Goal: Task Accomplishment & Management: Use online tool/utility

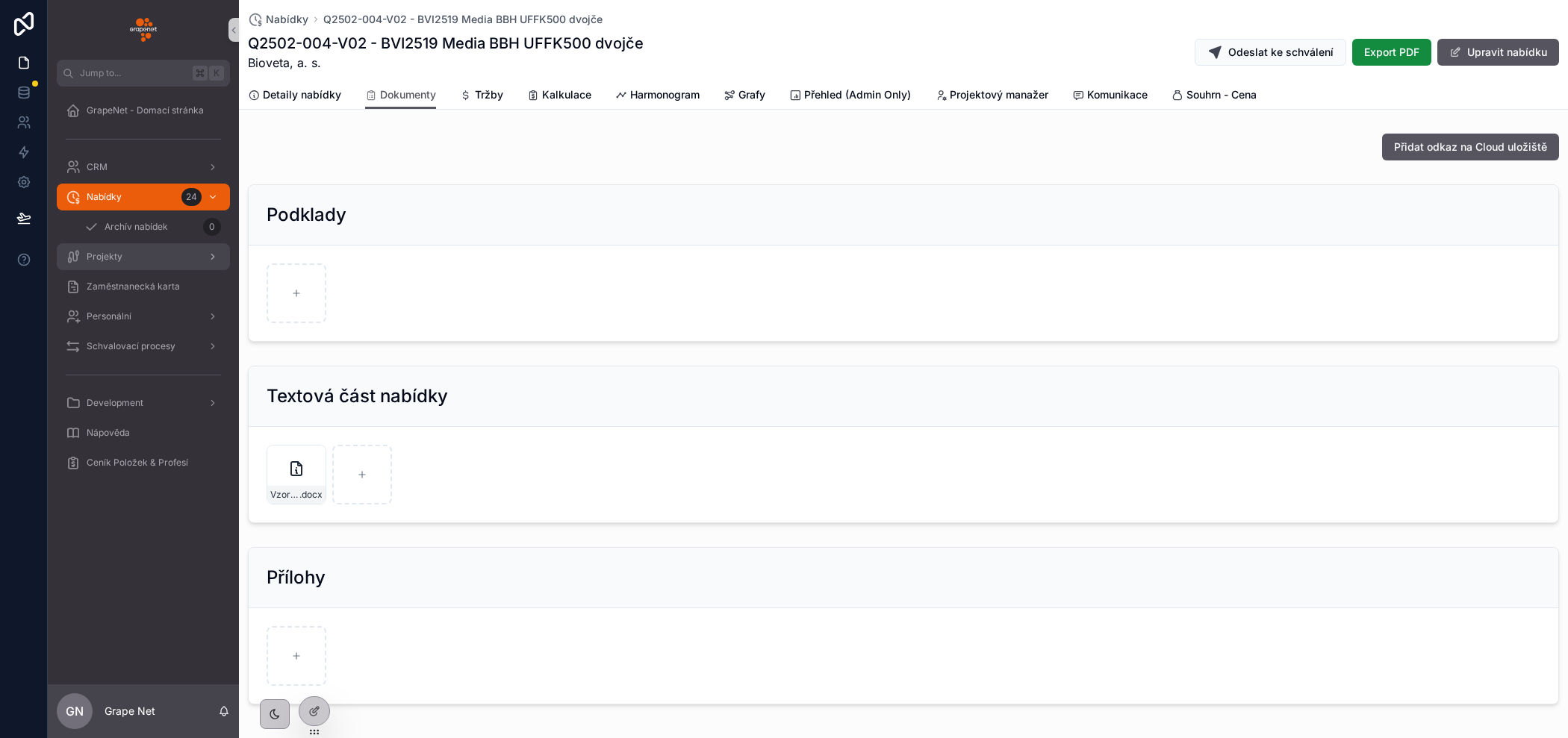
click at [125, 258] on div "Projekty" at bounding box center [143, 257] width 156 height 24
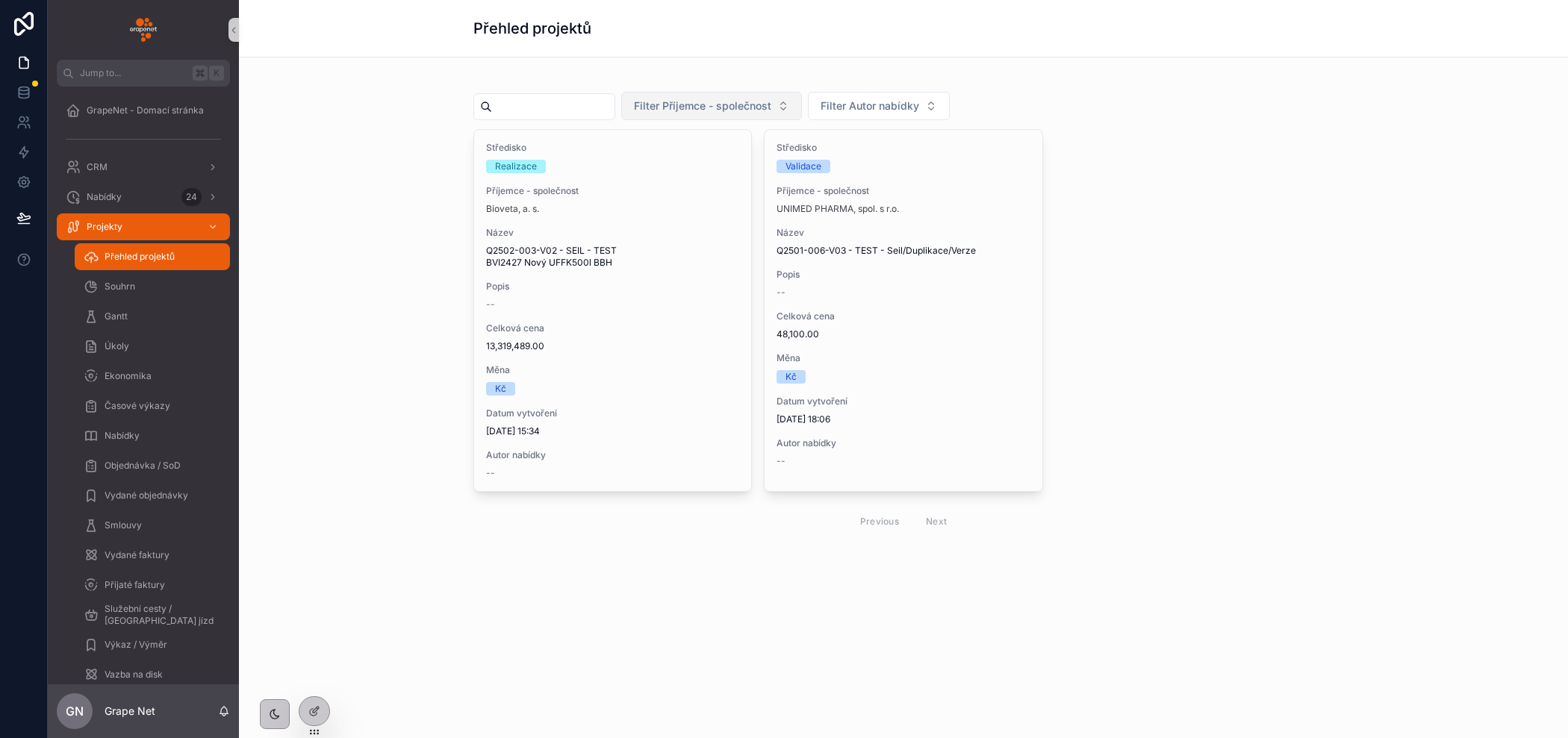
click at [735, 103] on span "Filter Příjemce - společnost" at bounding box center [703, 106] width 137 height 15
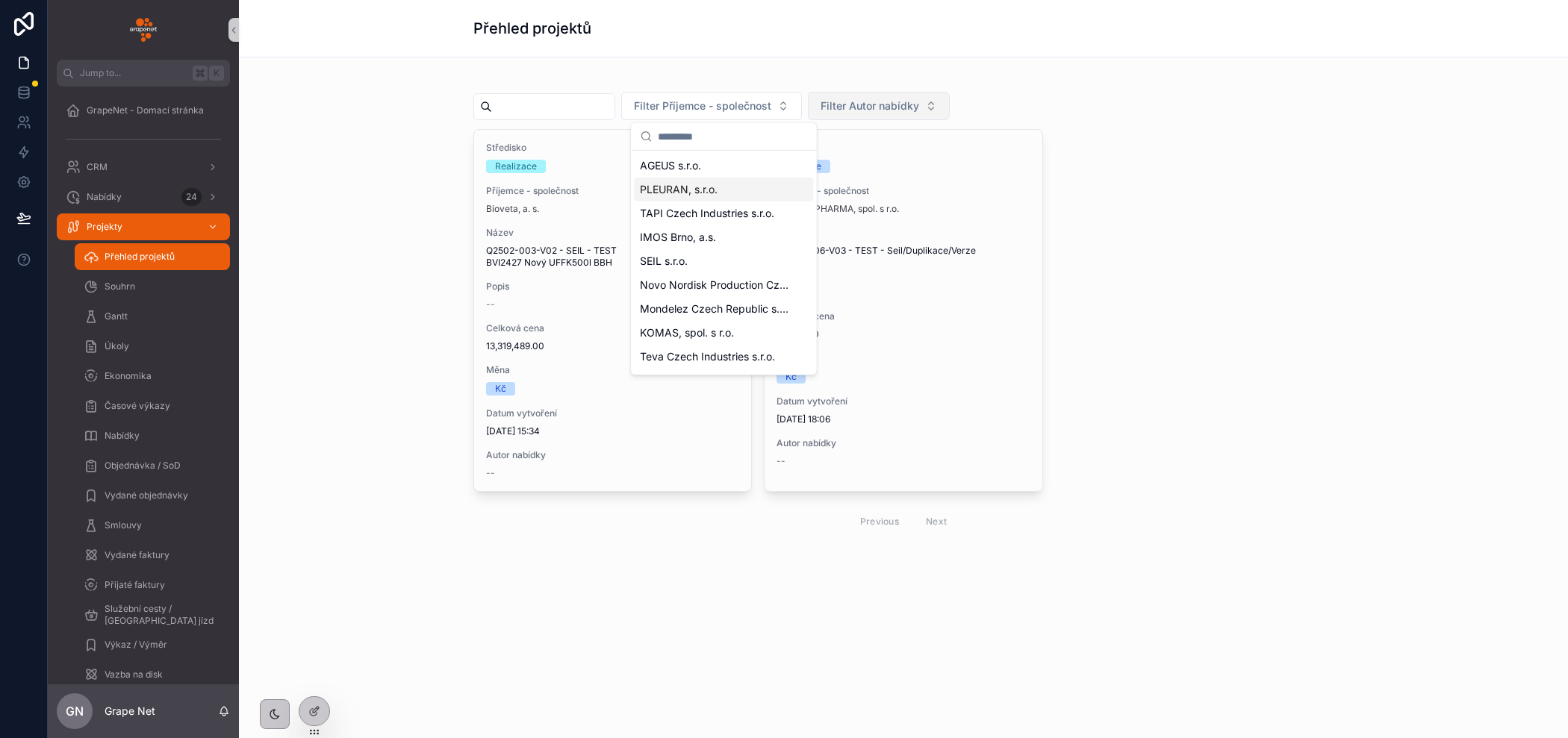
click at [909, 101] on span "Filter Autor nabídky" at bounding box center [870, 106] width 99 height 15
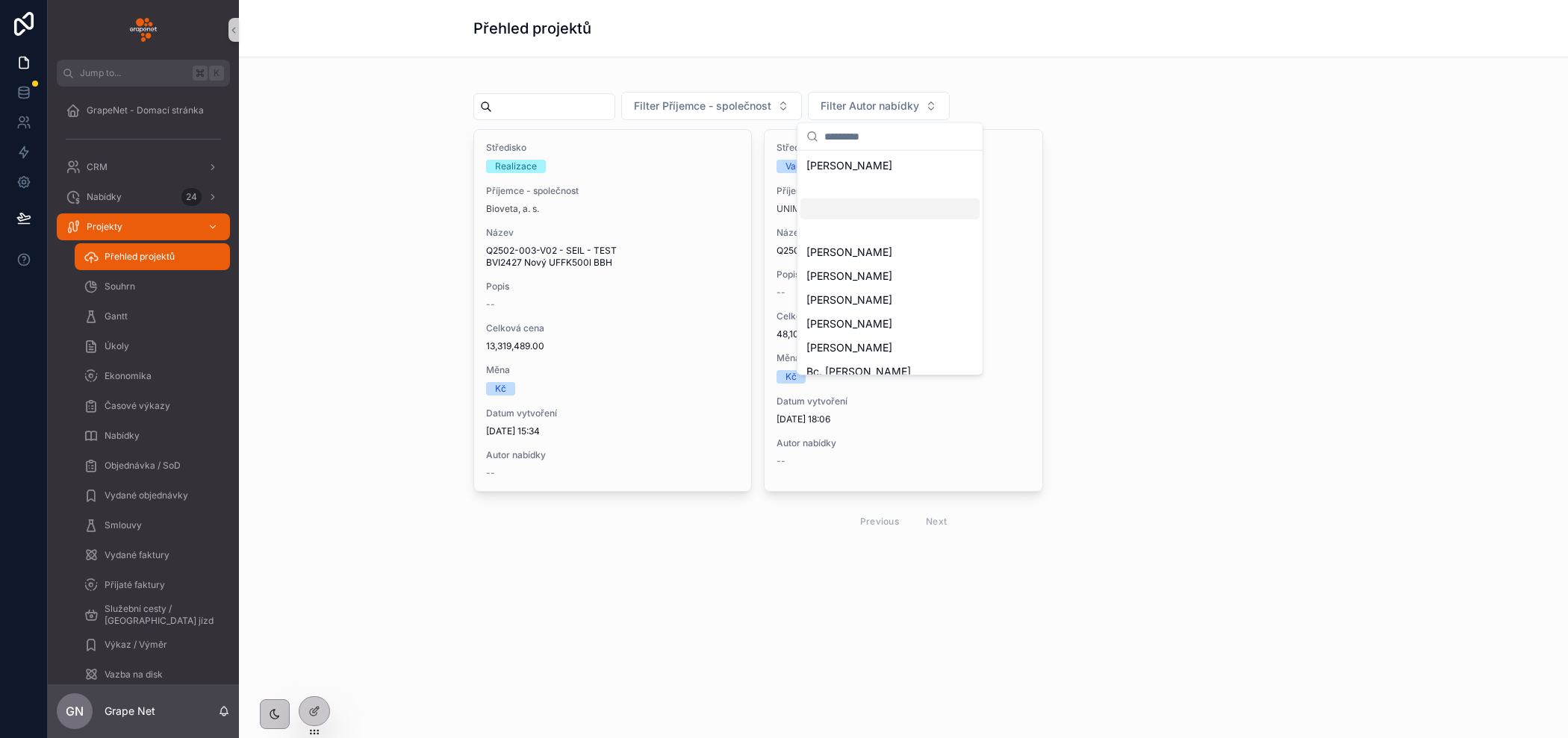
click at [536, 108] on input "scrollable content" at bounding box center [553, 107] width 122 height 21
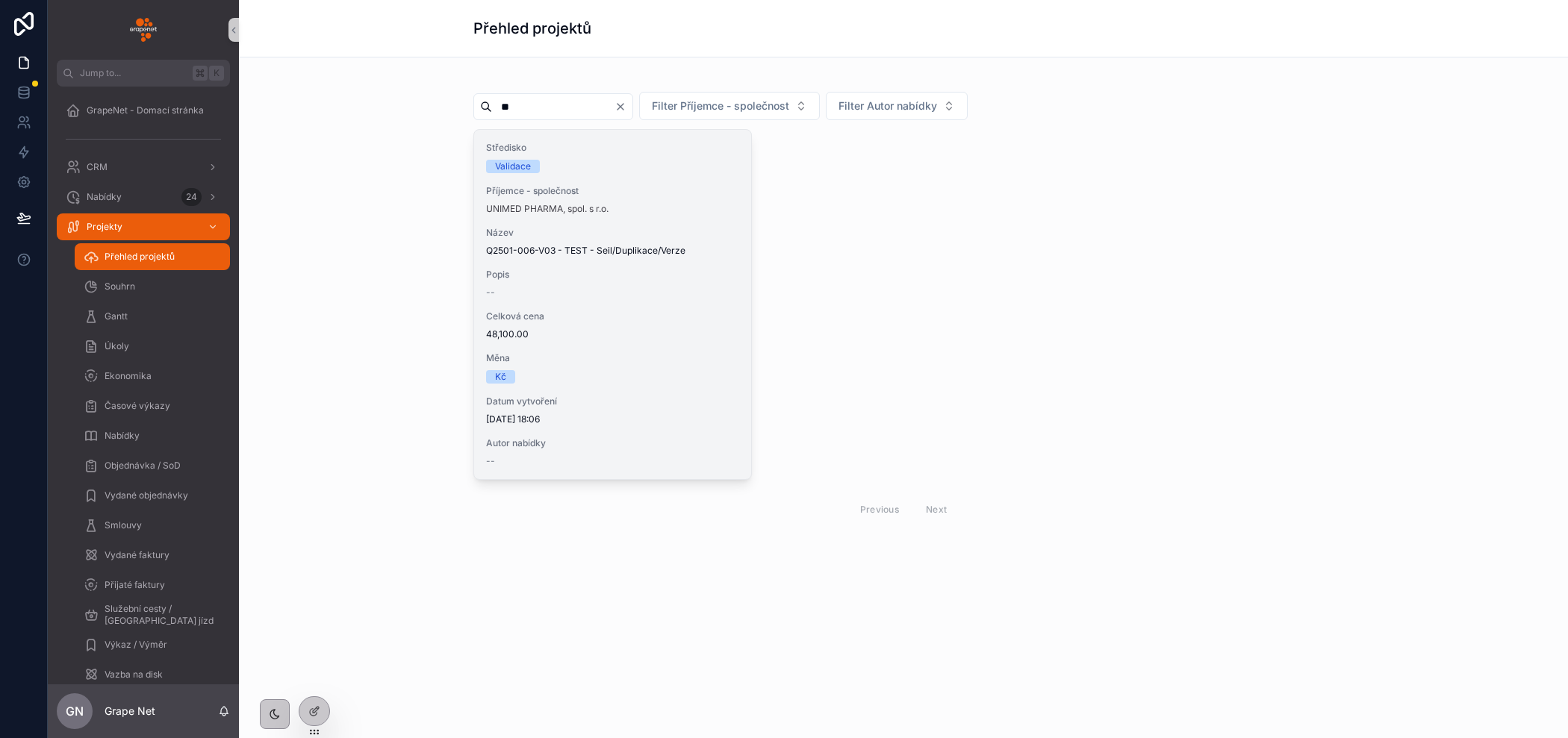
type input "*"
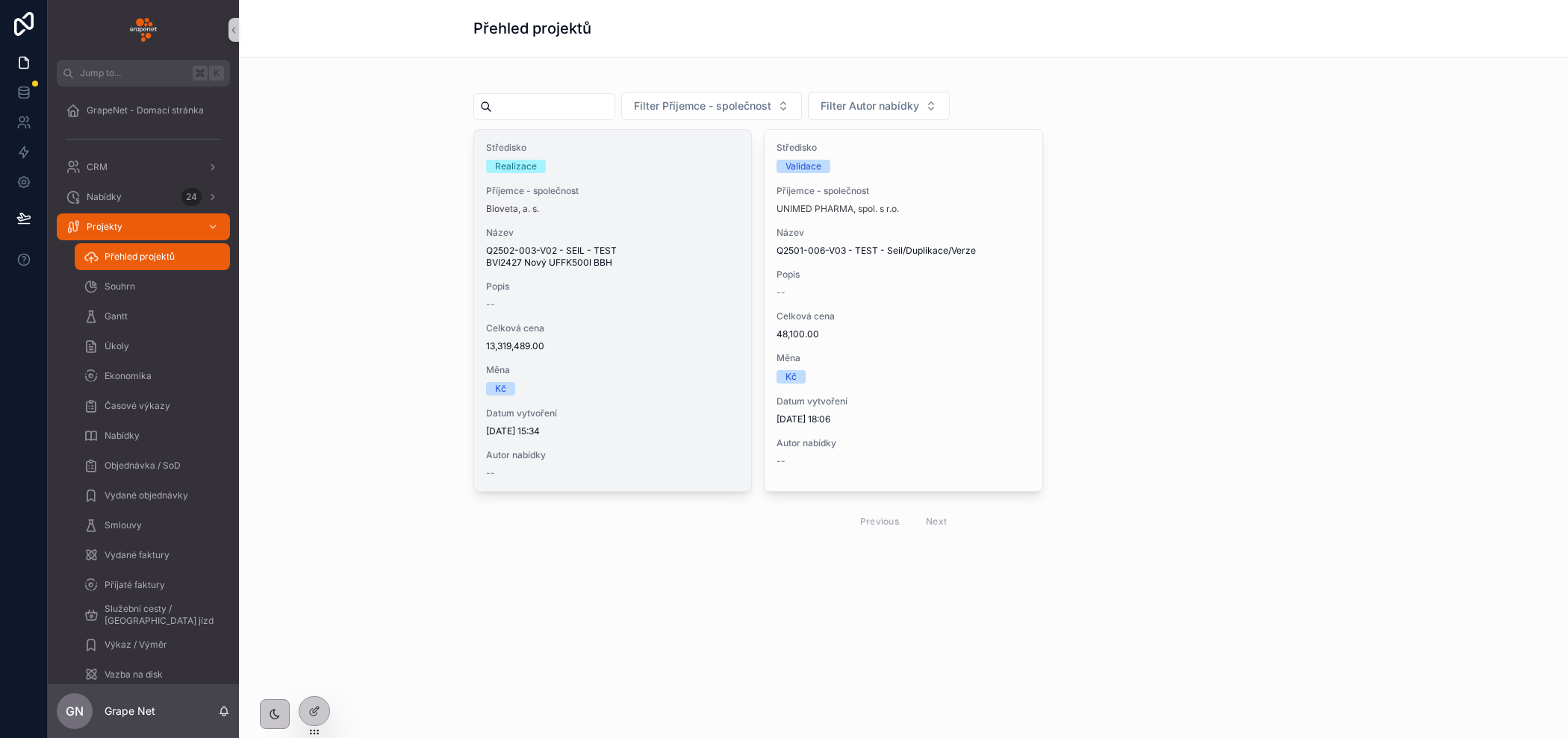
click at [611, 305] on div "--" at bounding box center [612, 305] width 253 height 12
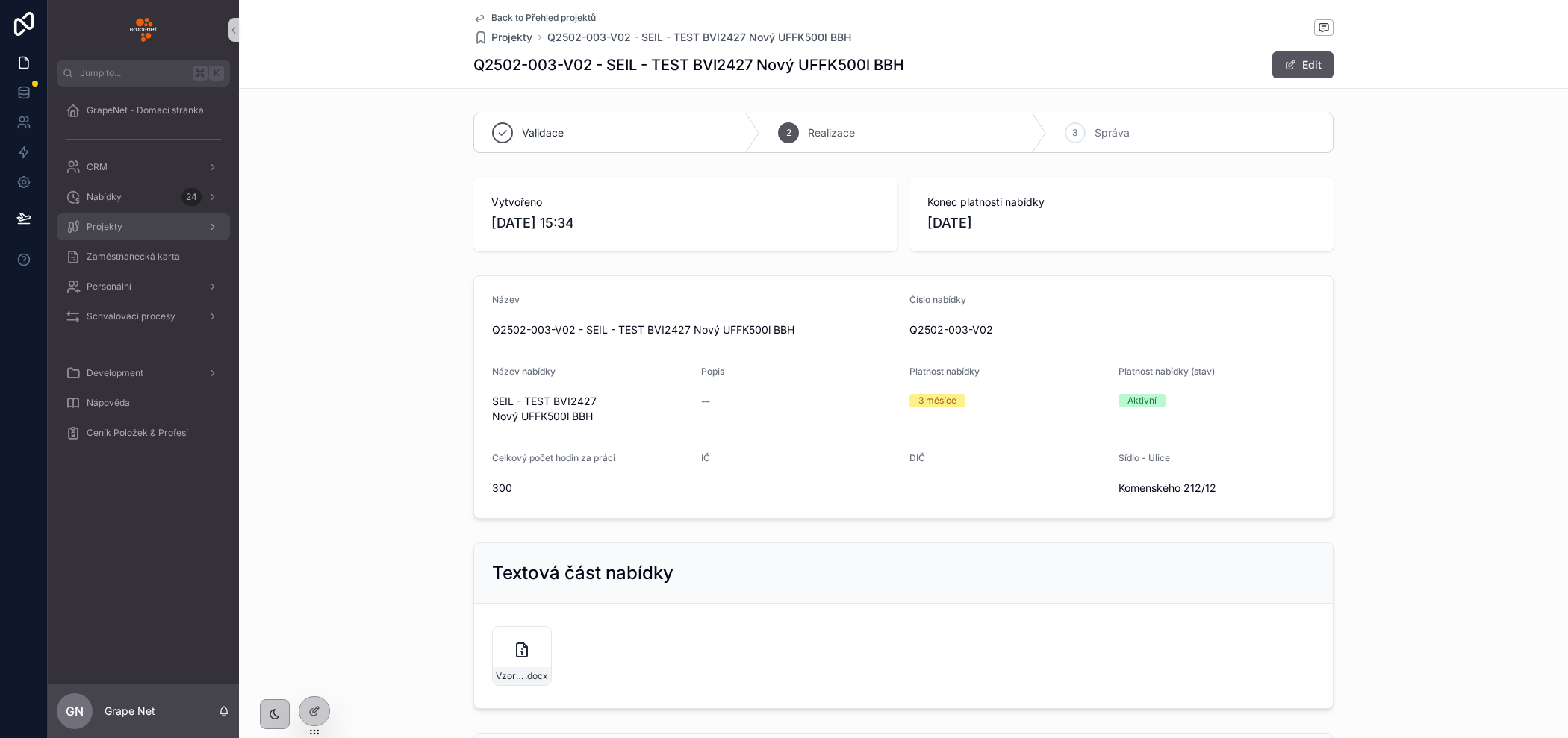
click at [118, 223] on span "Projekty" at bounding box center [104, 227] width 35 height 12
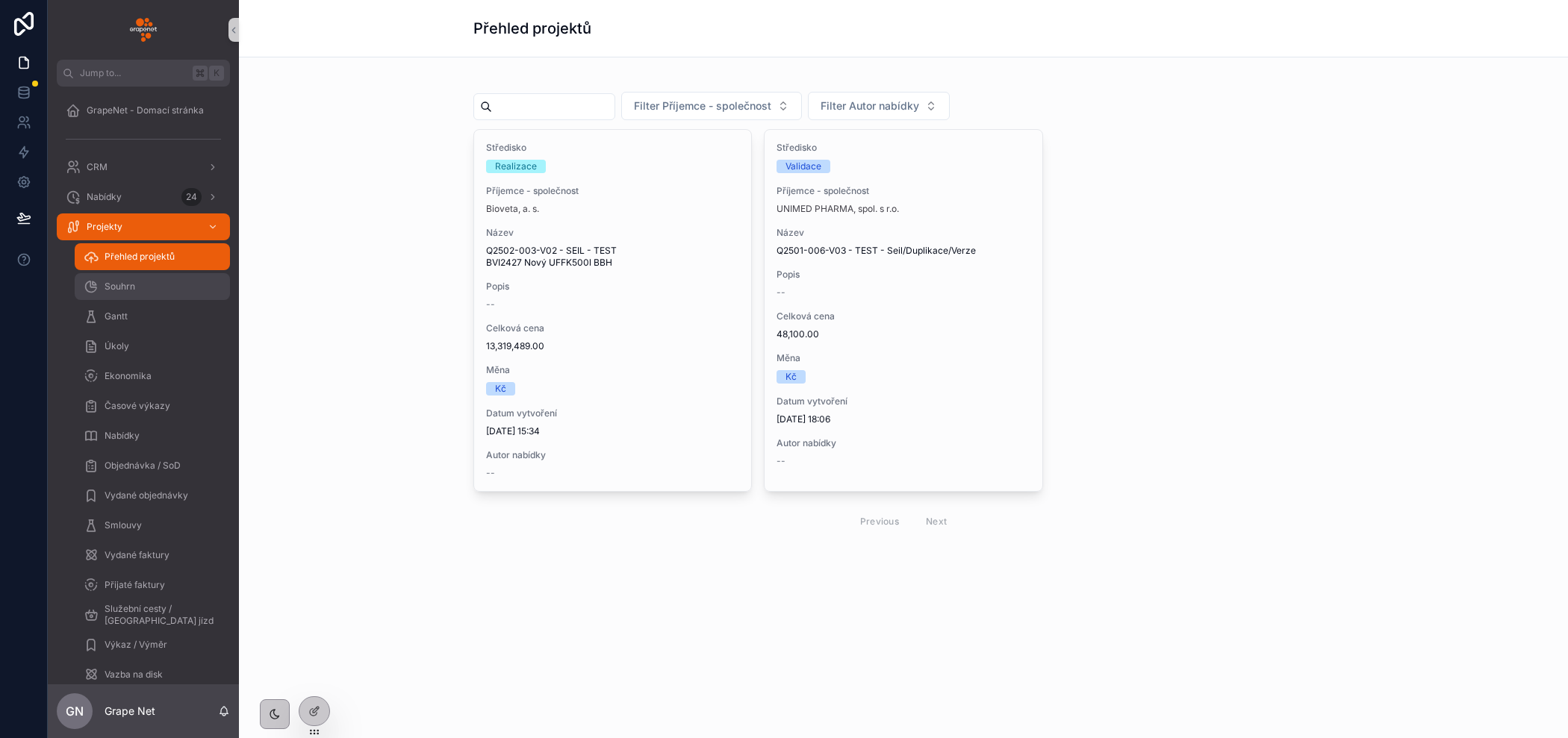
click at [126, 287] on span "Souhrn" at bounding box center [119, 287] width 31 height 12
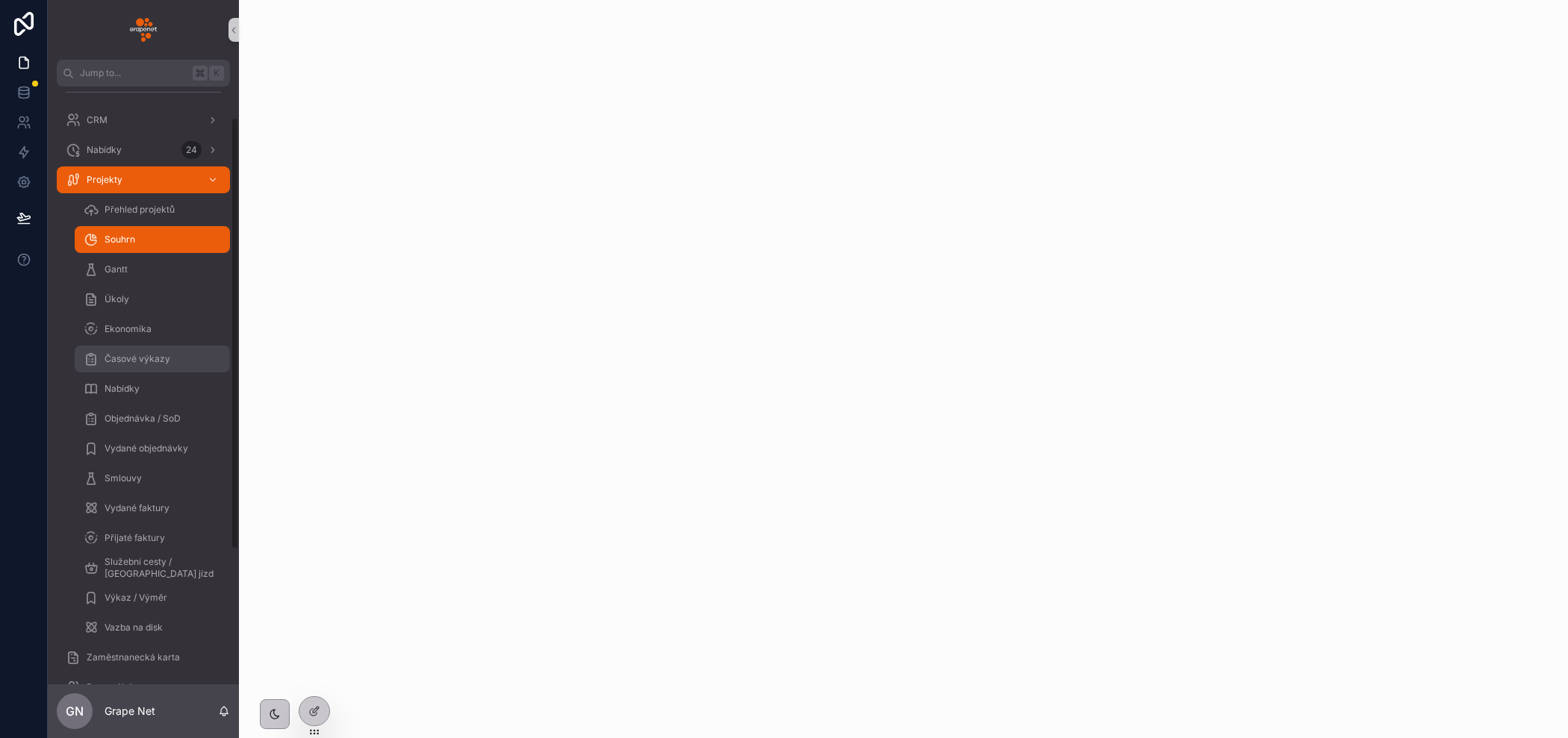
scroll to position [41, 0]
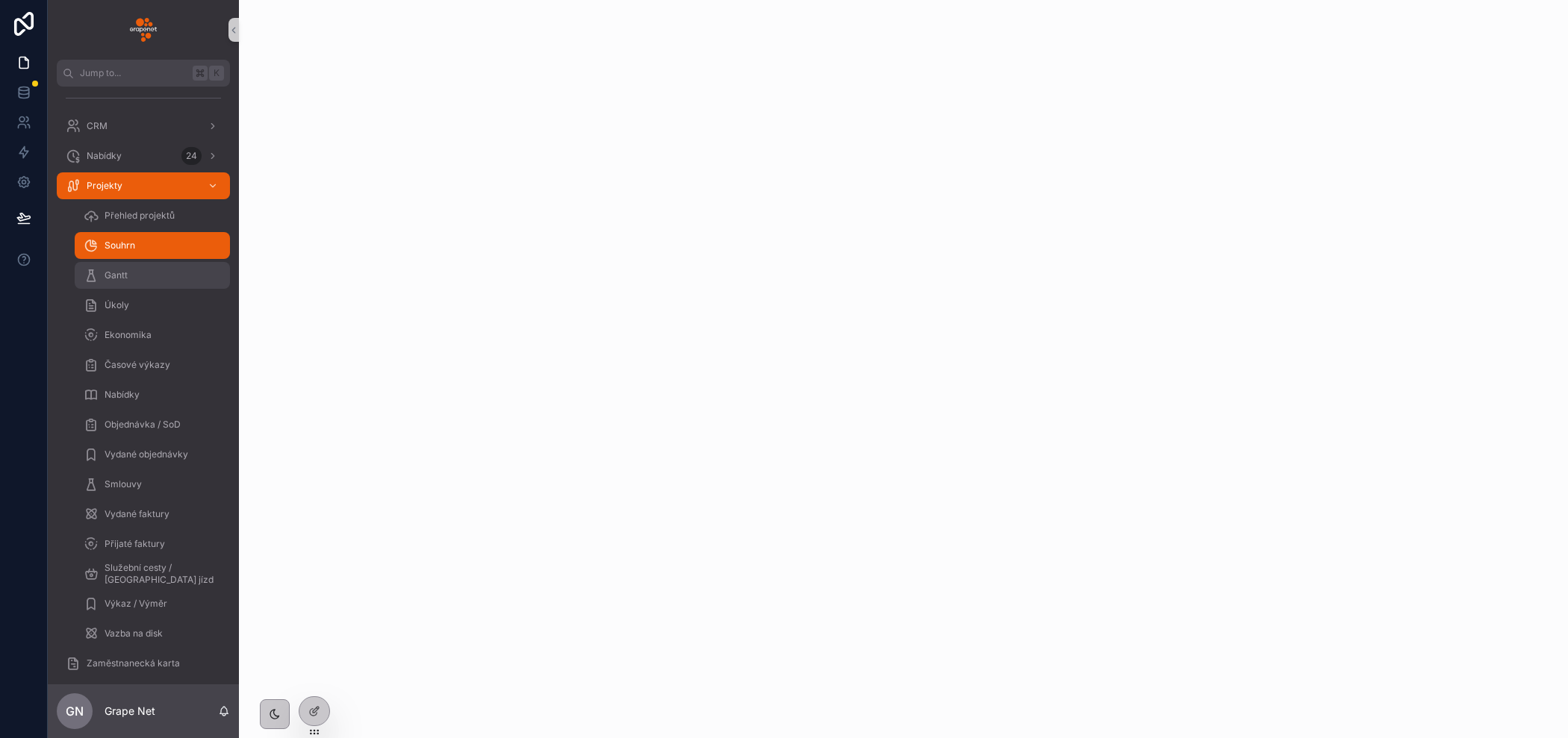
click at [137, 276] on div "Gantt" at bounding box center [152, 275] width 137 height 24
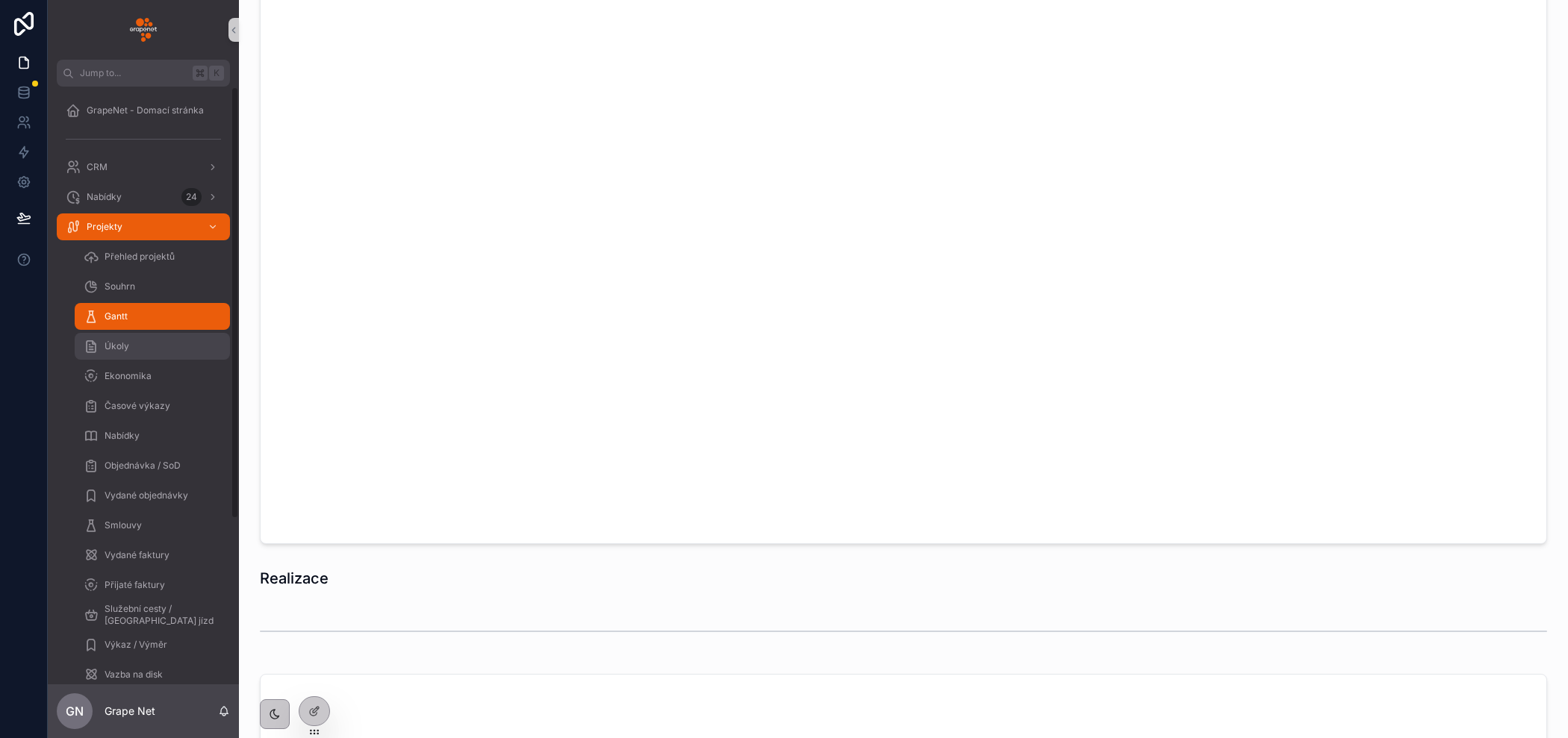
click at [142, 348] on div "Úkoly" at bounding box center [152, 346] width 137 height 24
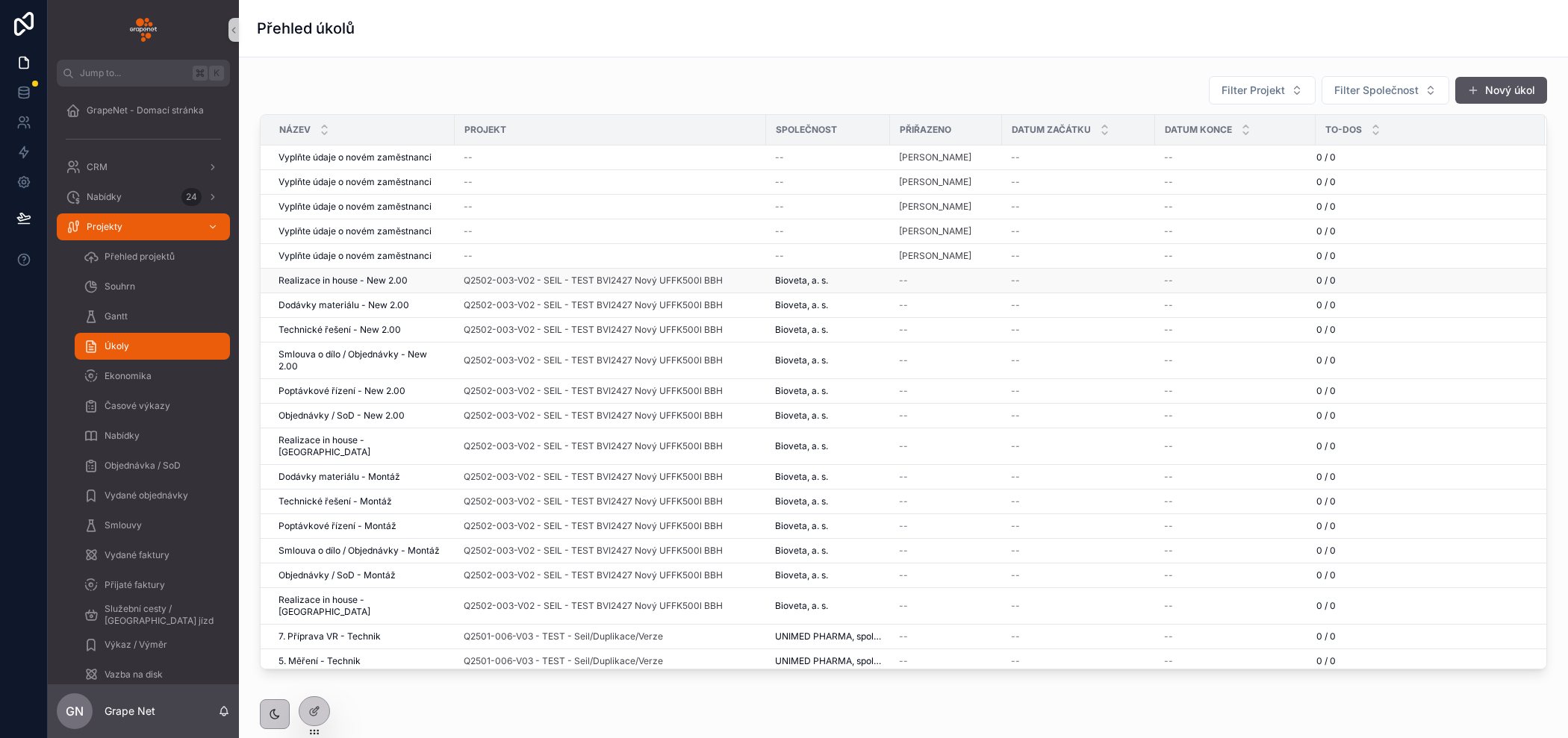
click at [947, 275] on div "--" at bounding box center [946, 281] width 94 height 12
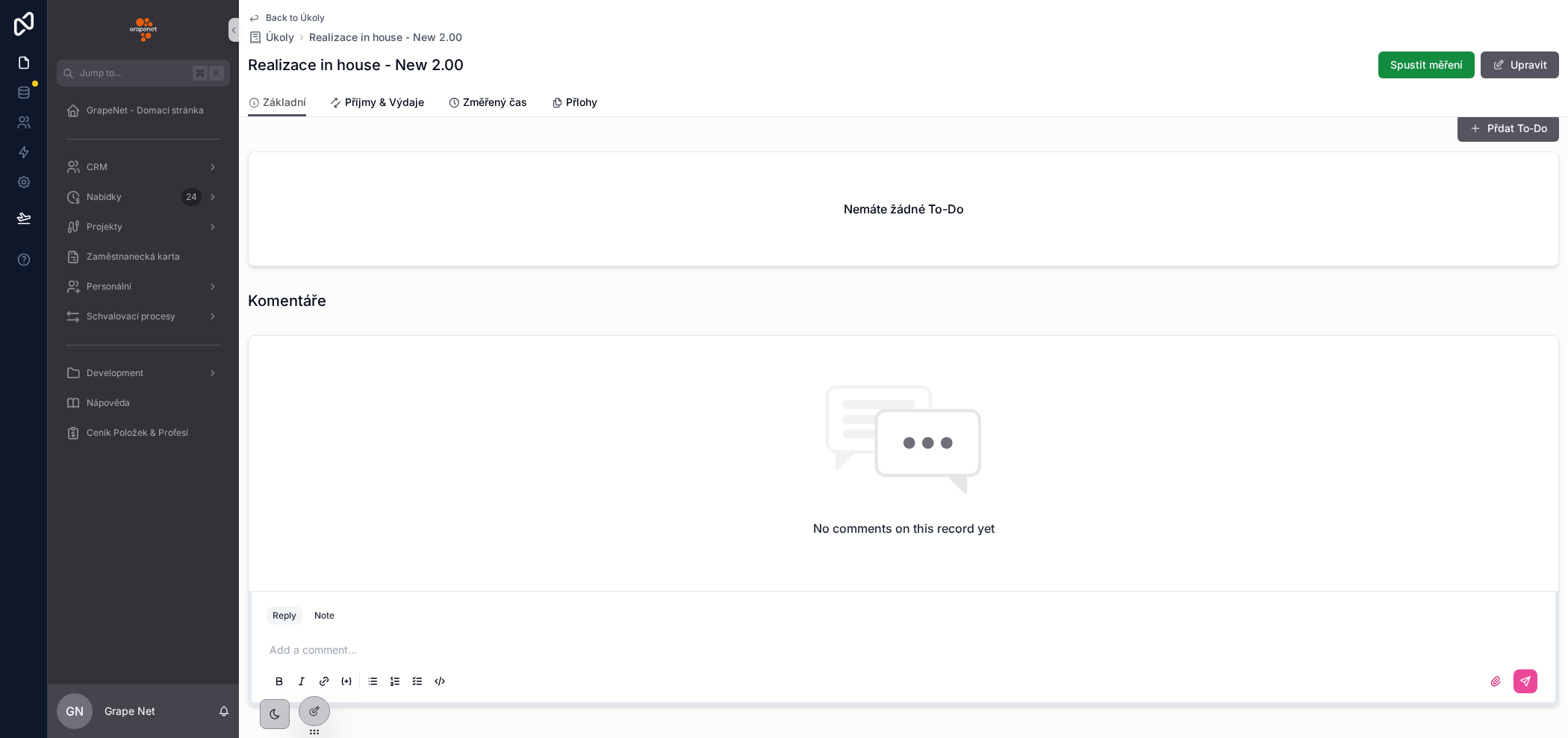
scroll to position [310, 0]
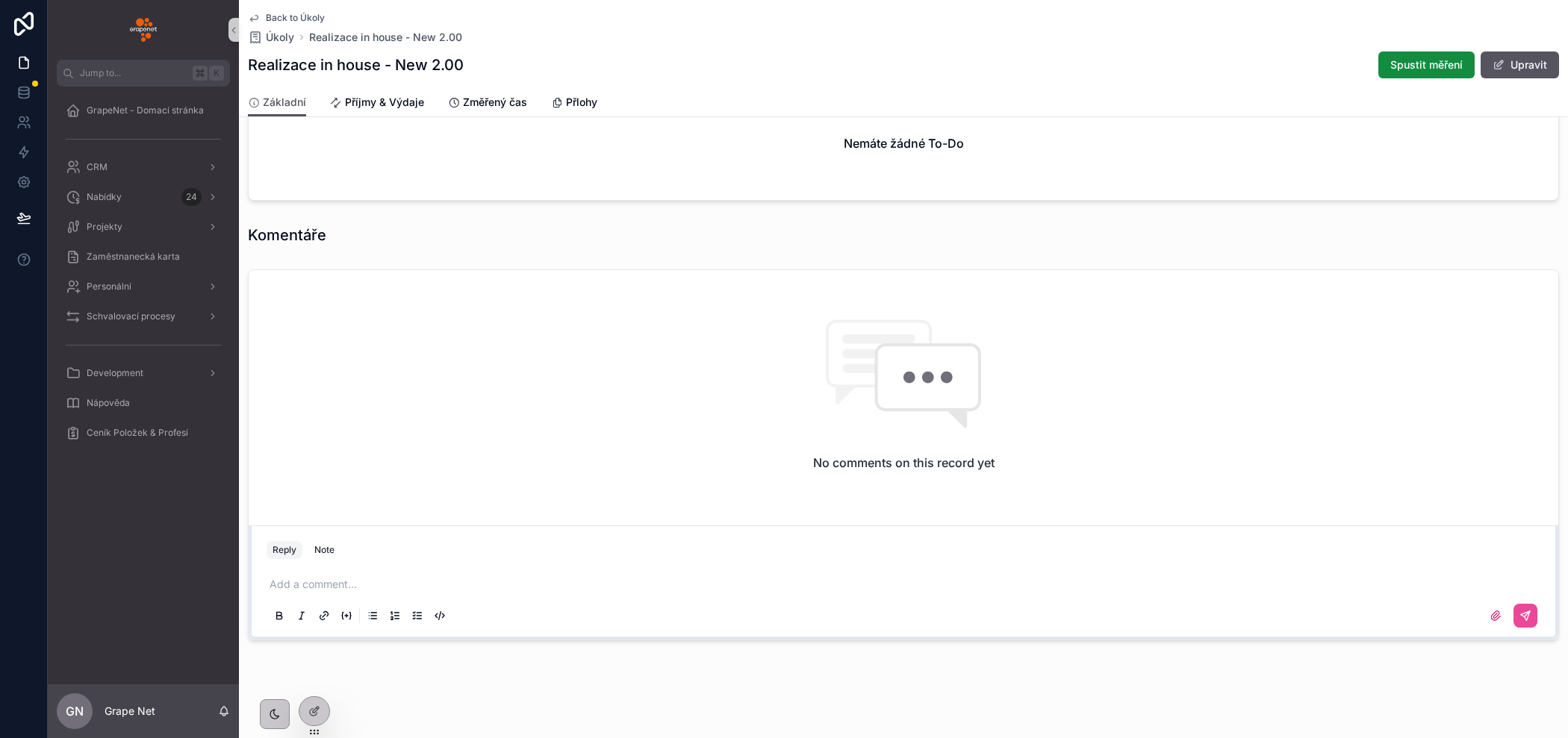
click at [365, 579] on p "scrollable content" at bounding box center [906, 584] width 1274 height 15
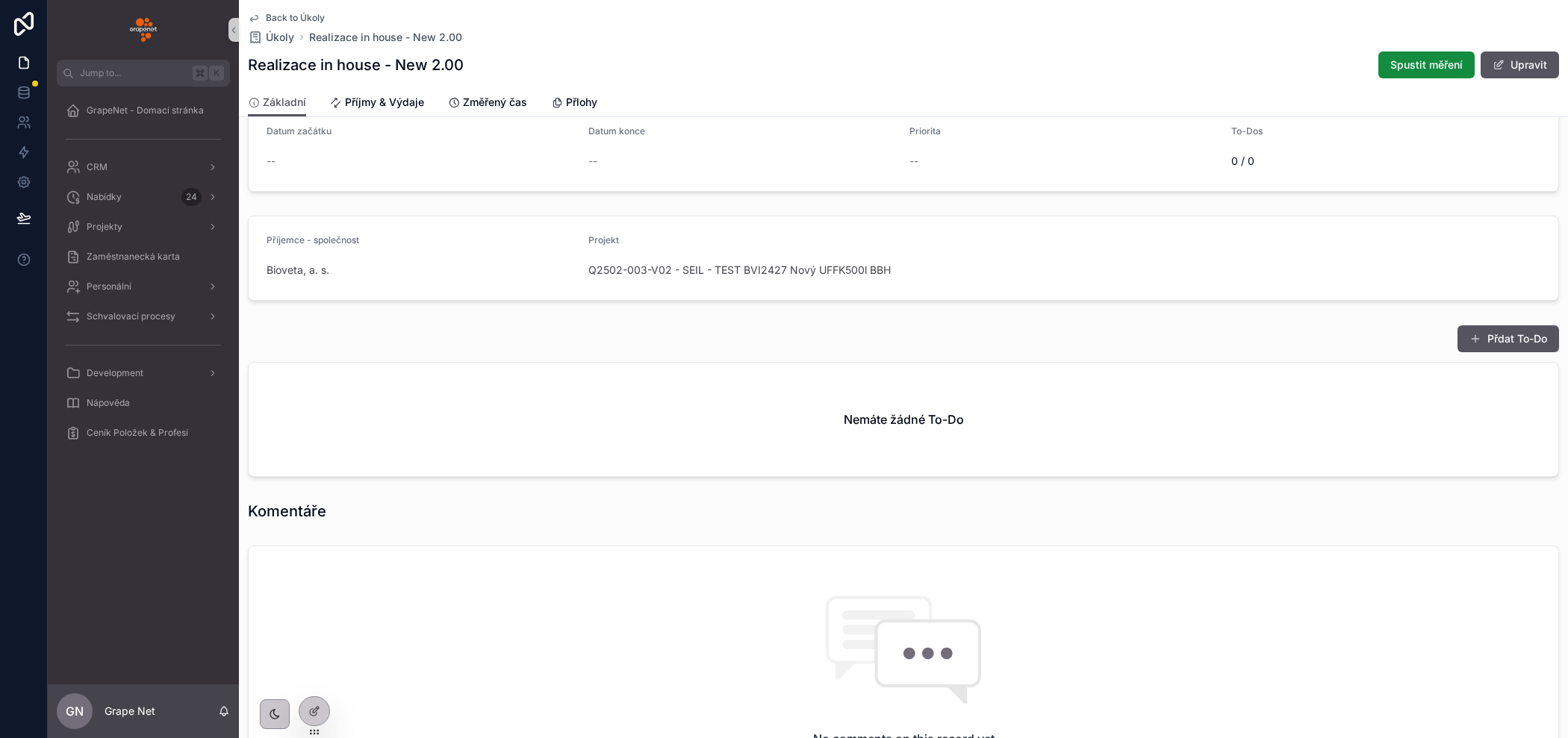
scroll to position [0, 0]
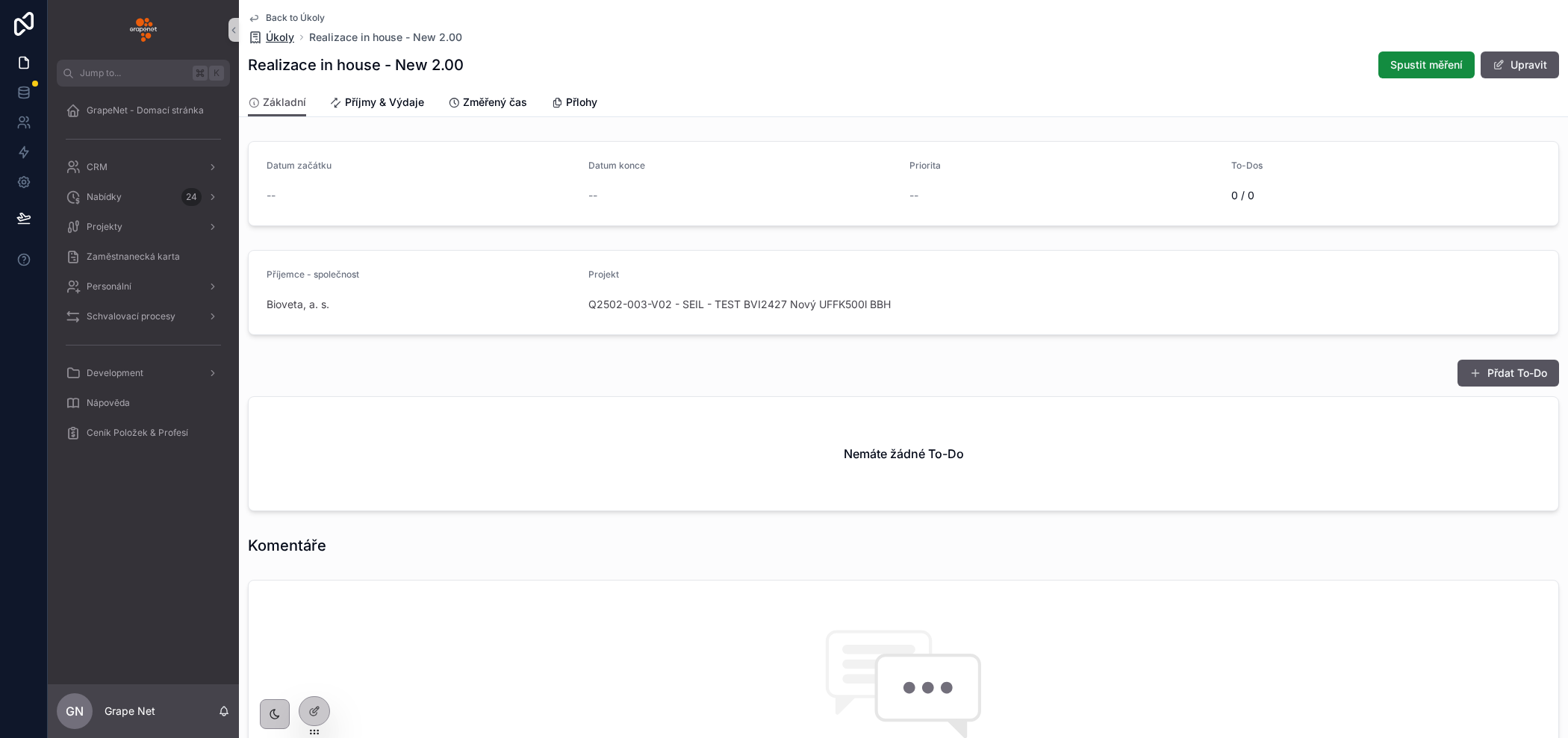
click at [276, 39] on span "Úkoly" at bounding box center [280, 38] width 29 height 15
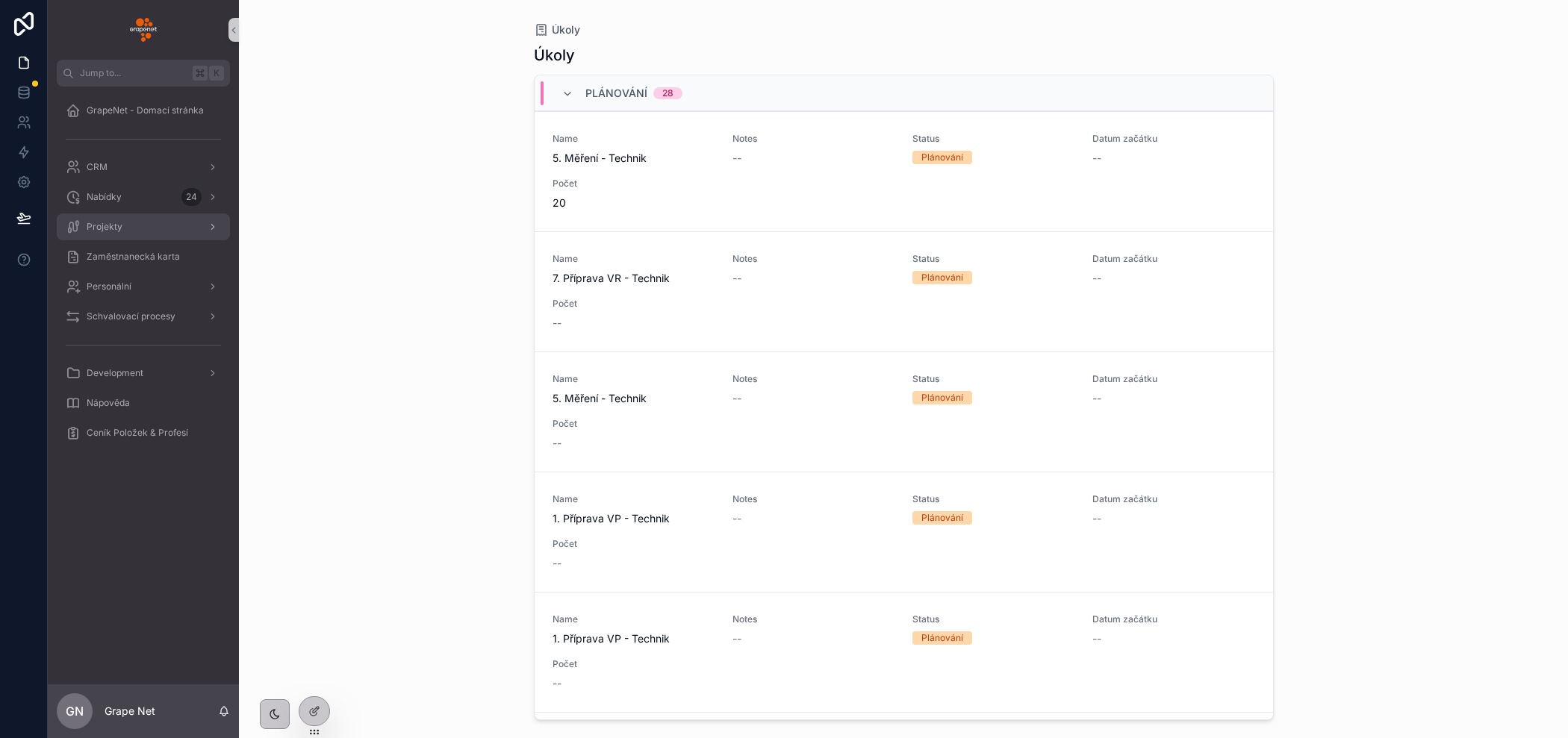
click at [94, 235] on div "Projekty" at bounding box center [143, 227] width 156 height 24
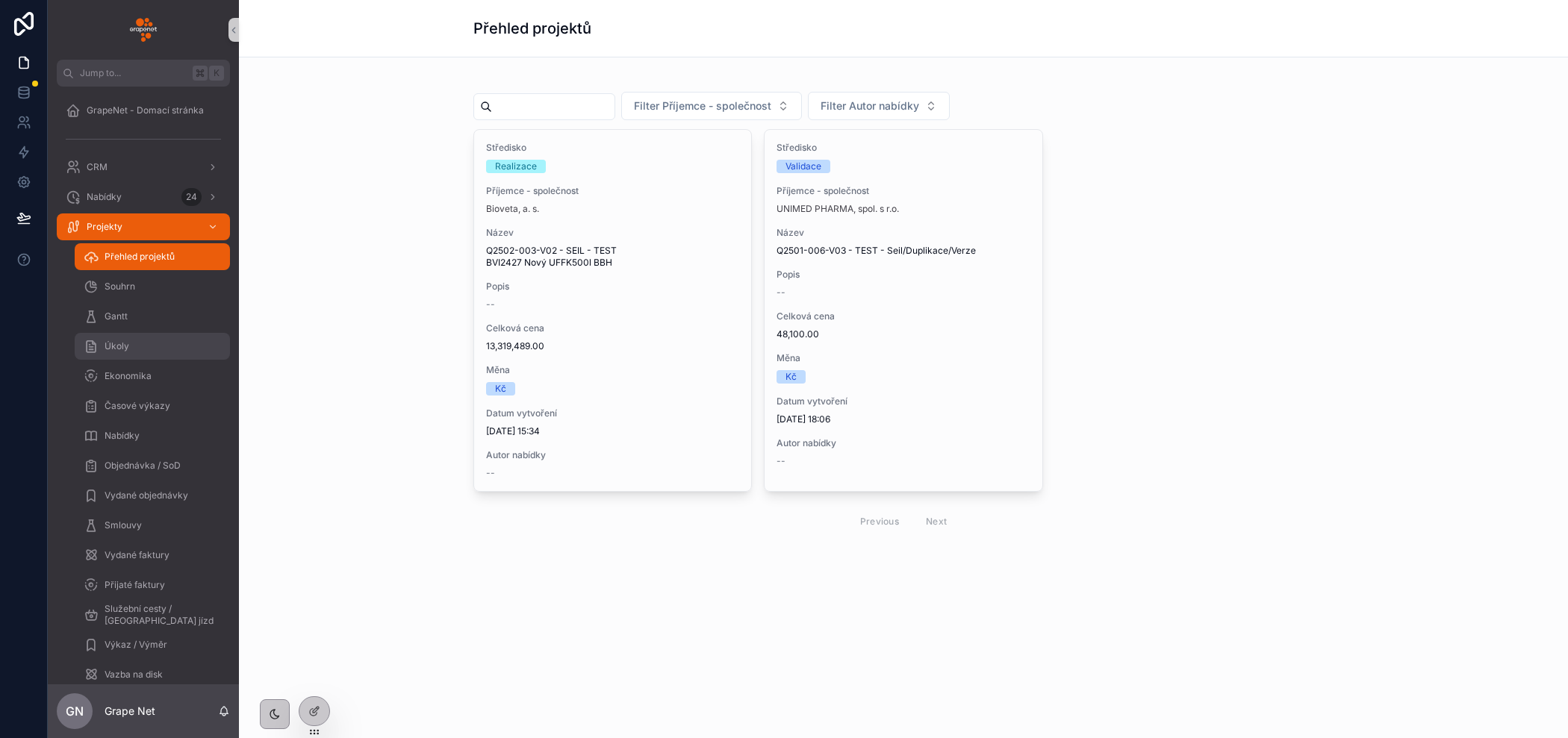
click at [117, 345] on span "Úkoly" at bounding box center [116, 346] width 25 height 12
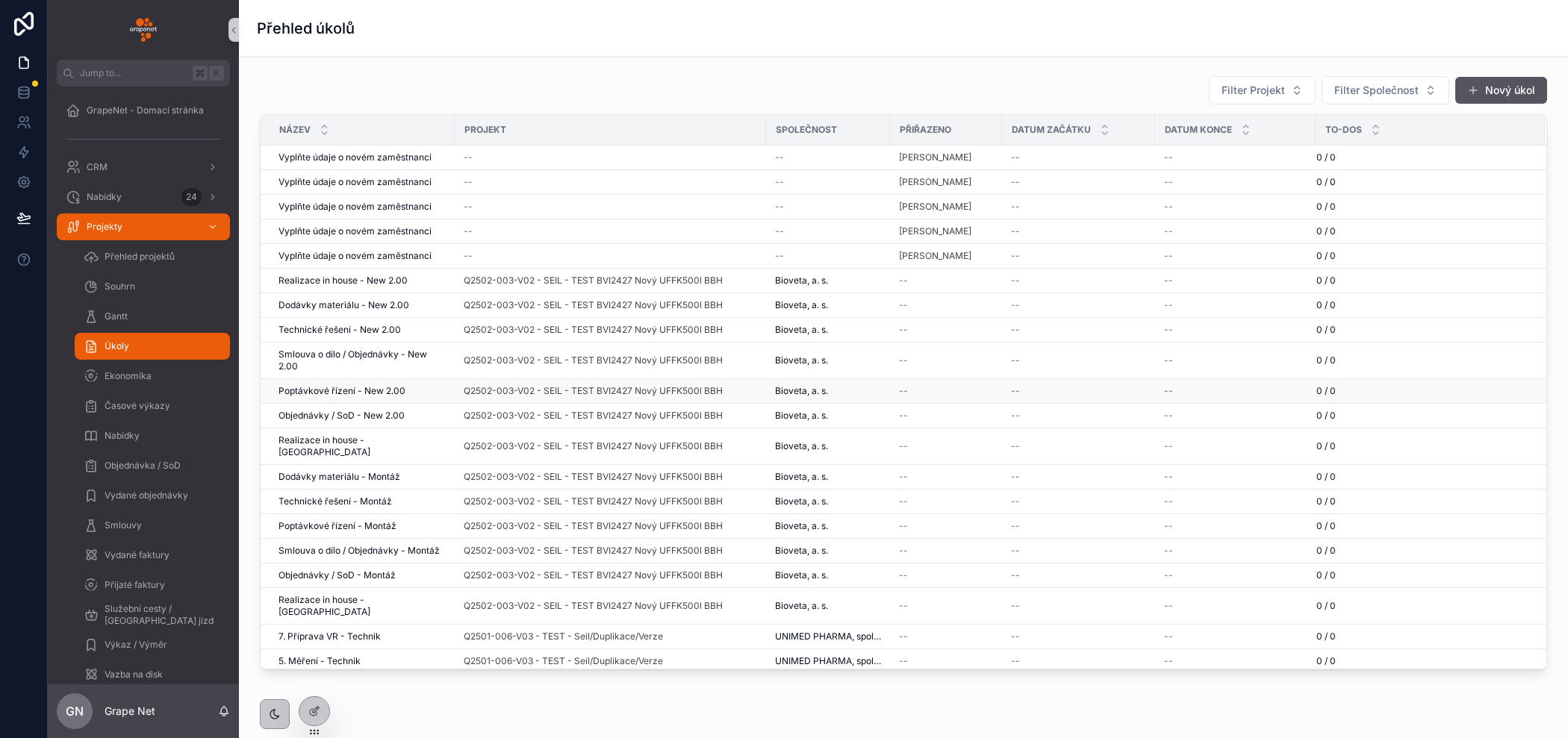
click at [920, 386] on div "--" at bounding box center [946, 391] width 94 height 12
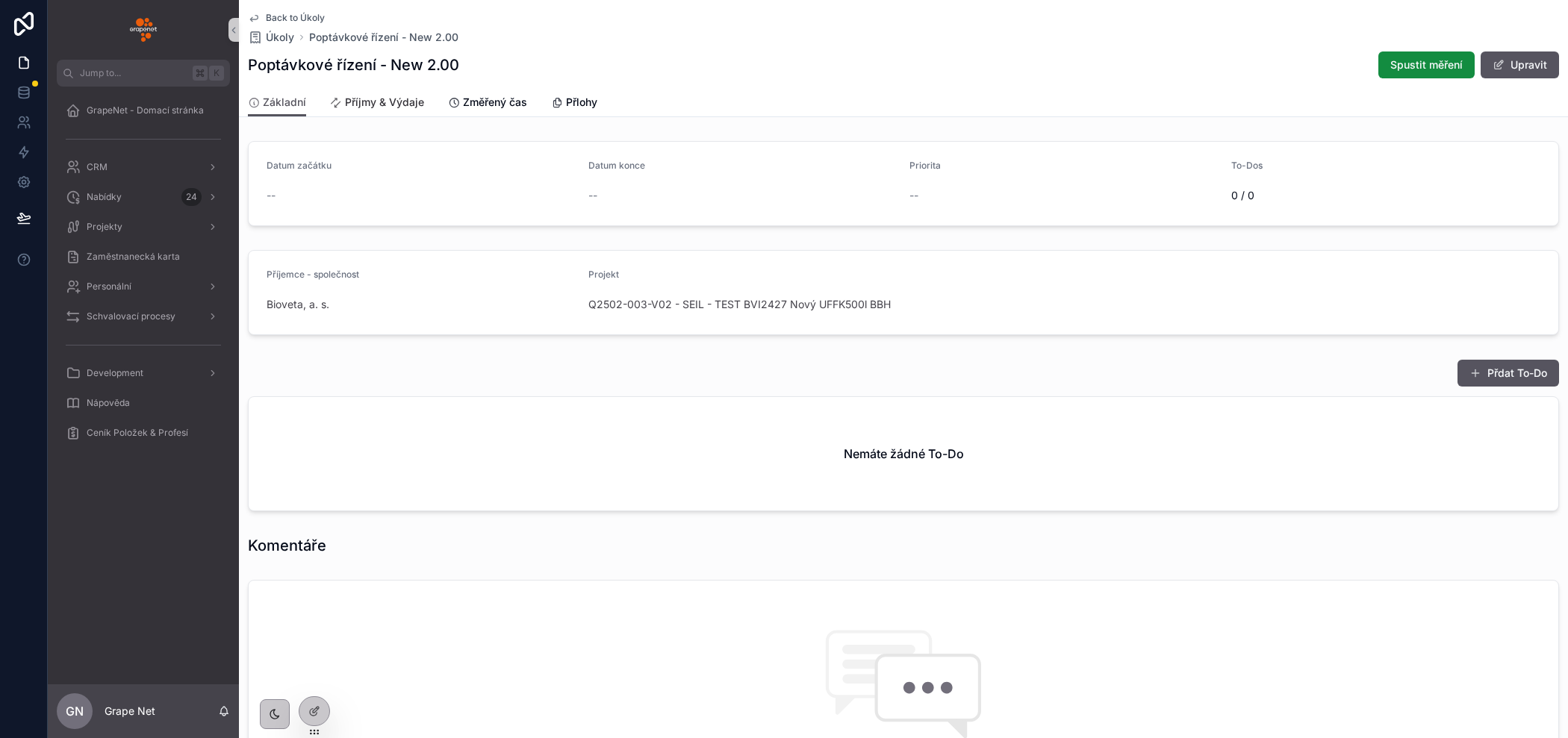
click at [358, 101] on span "Příjmy & Výdaje" at bounding box center [384, 103] width 79 height 15
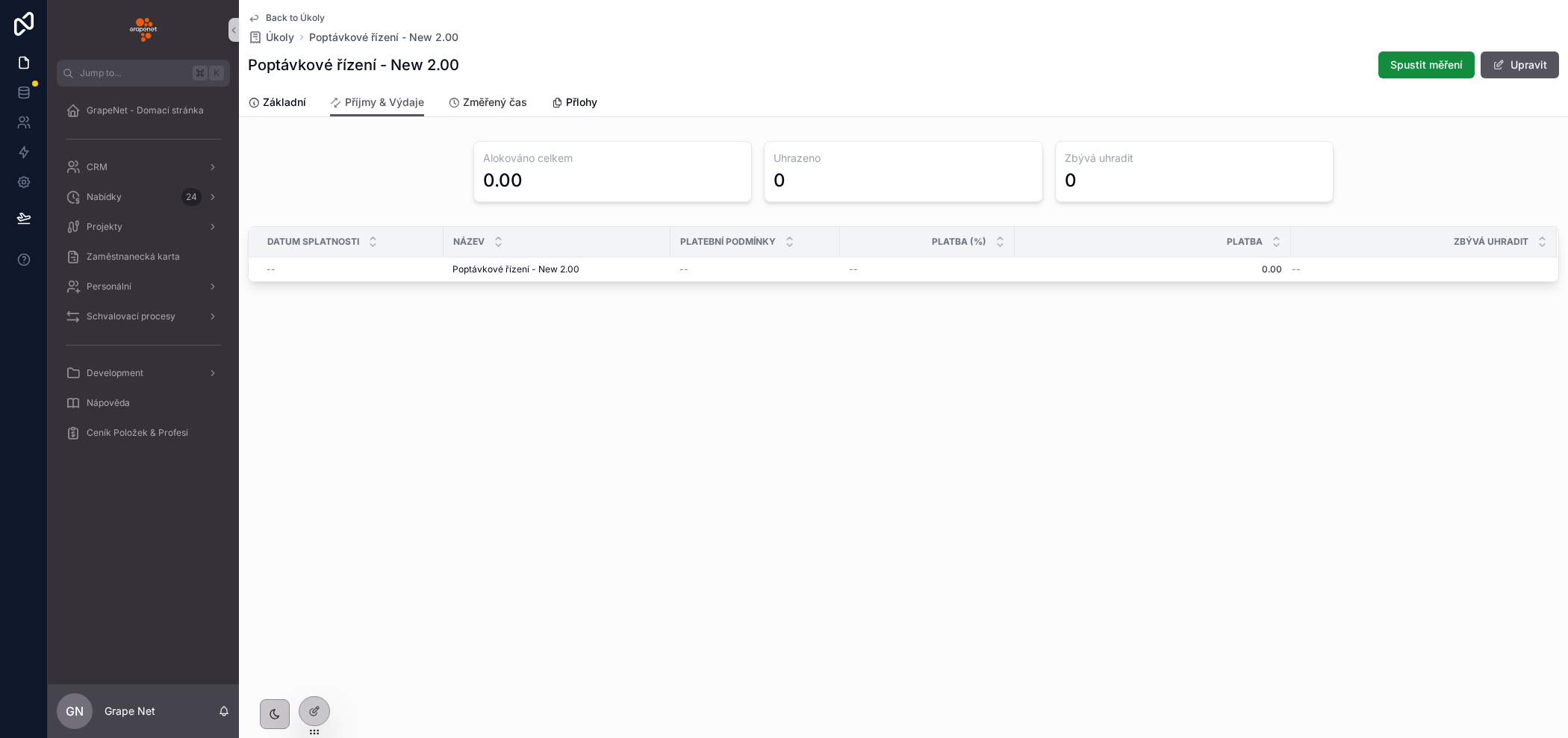
click at [483, 103] on span "Změřený čas" at bounding box center [494, 103] width 64 height 15
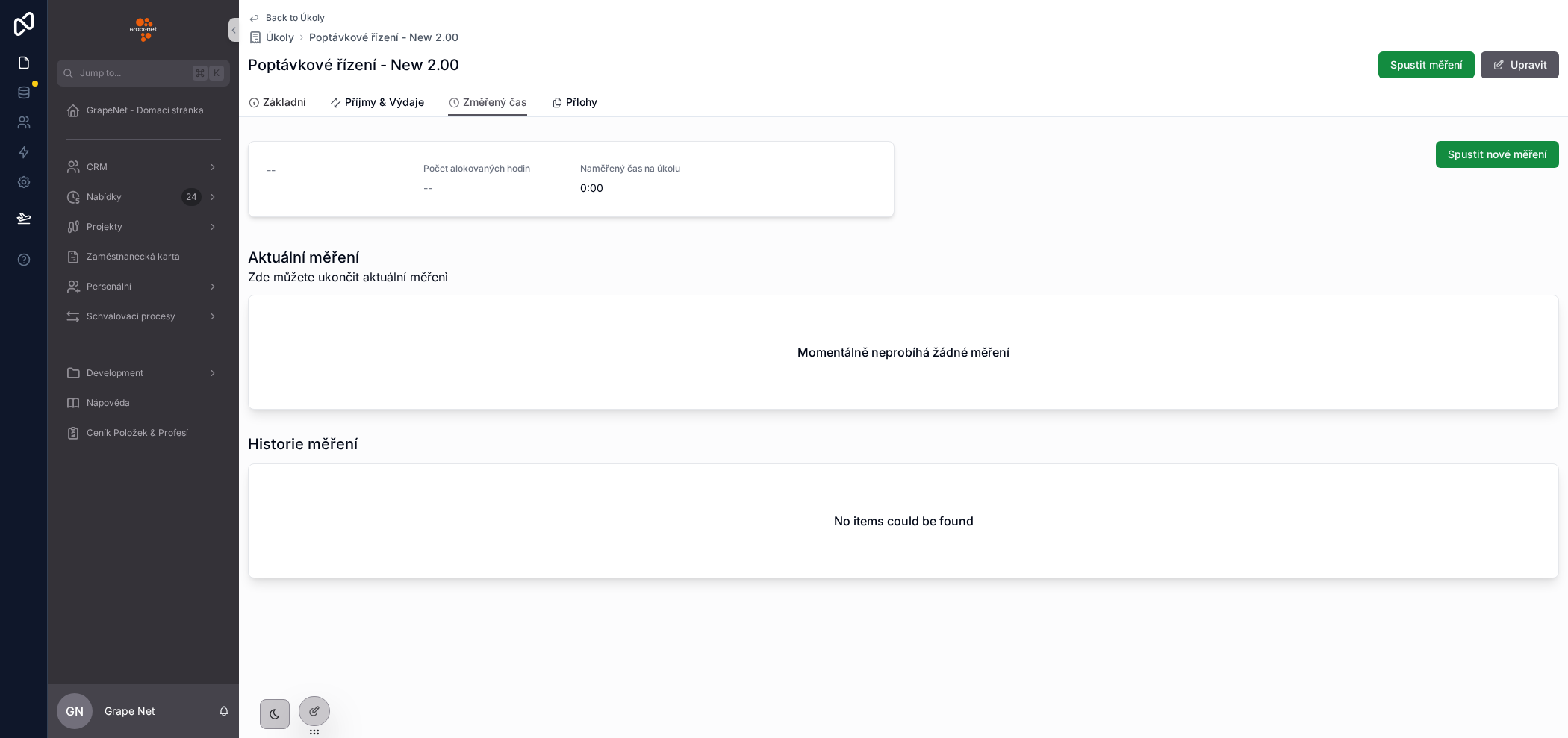
click at [277, 100] on span "Základní" at bounding box center [284, 103] width 43 height 15
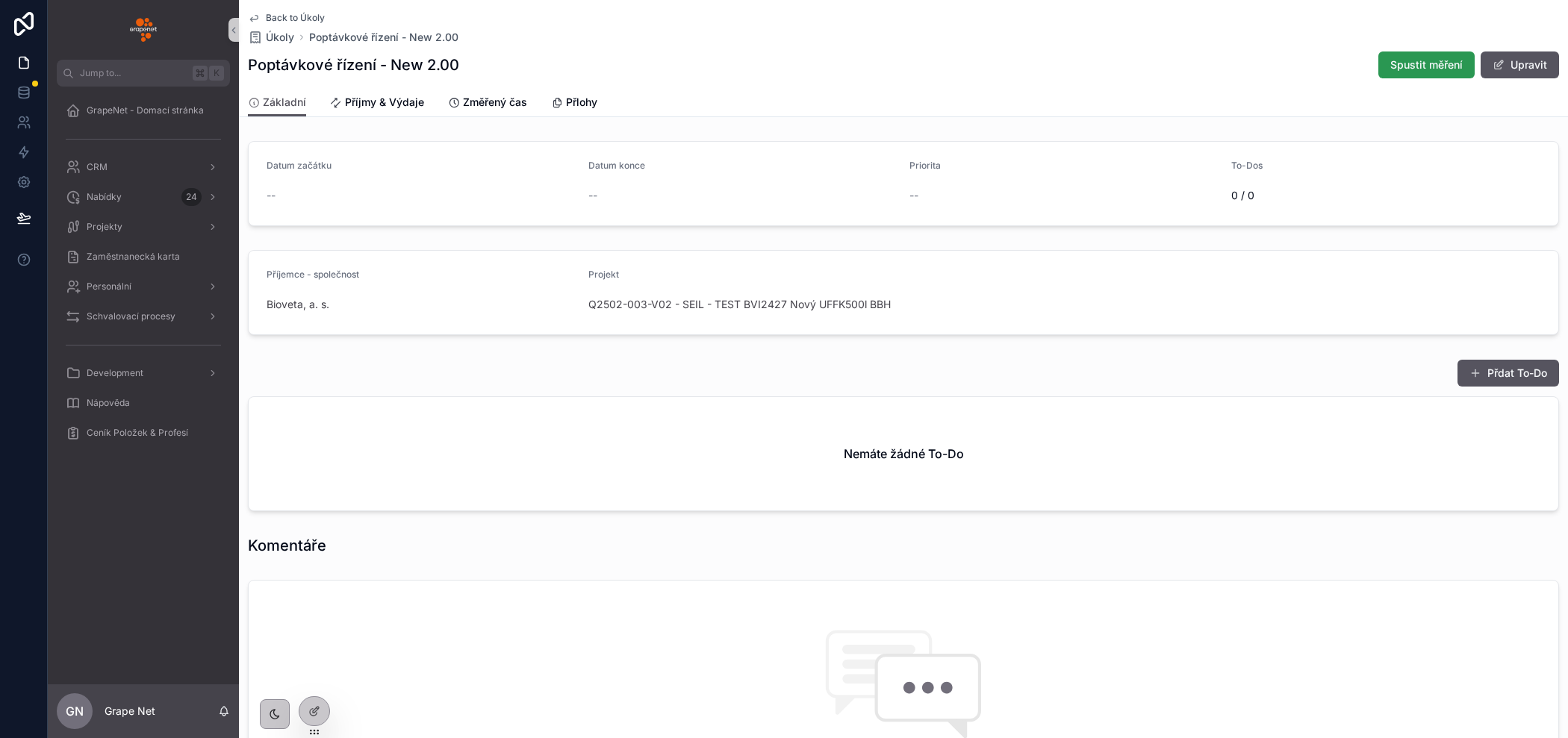
click at [1417, 69] on span "Spustit měření" at bounding box center [1426, 65] width 72 height 15
click at [1404, 70] on span "Probíhá měření" at bounding box center [1425, 65] width 75 height 15
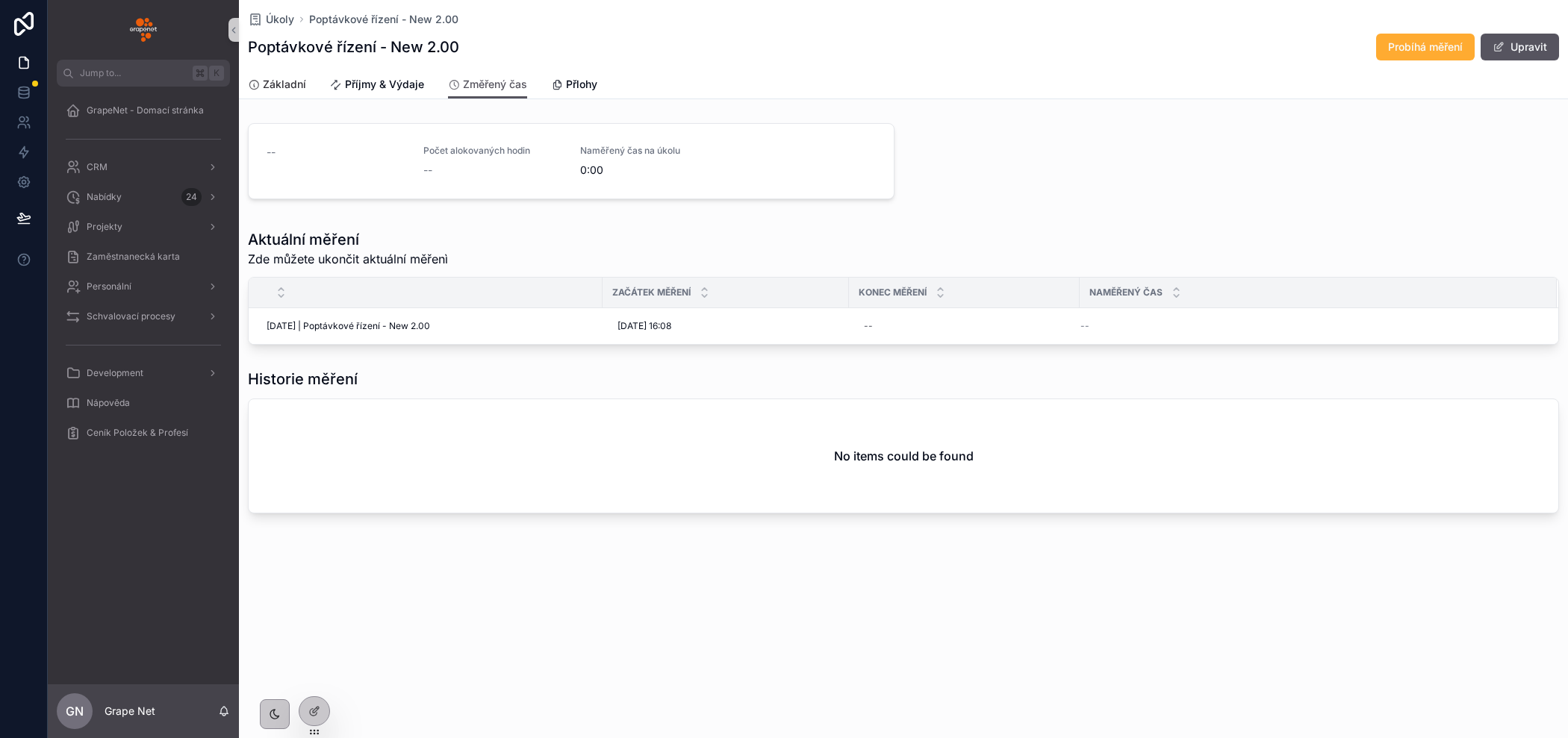
click at [276, 88] on span "Základní" at bounding box center [284, 85] width 43 height 15
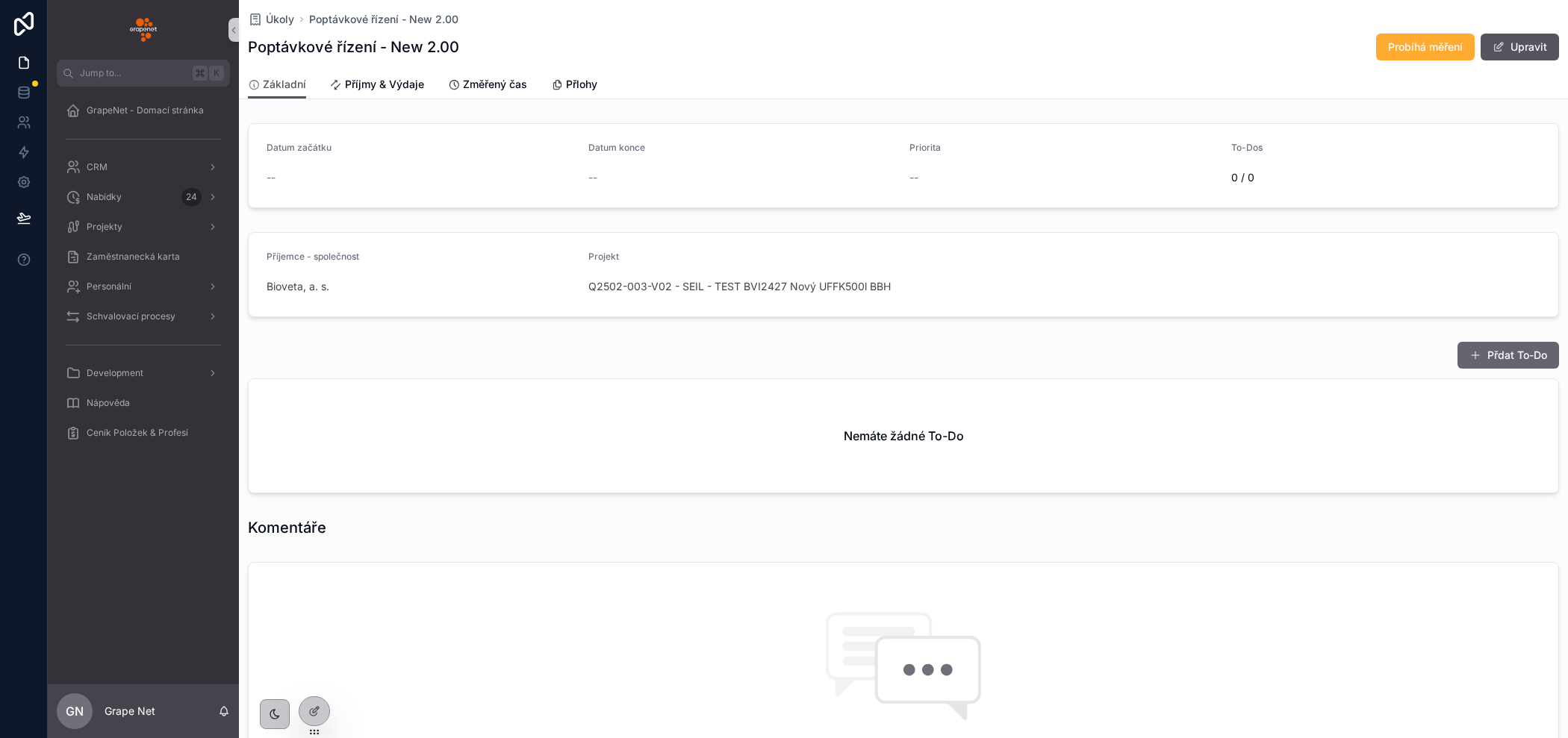
click at [1494, 354] on button "Přdat To-Do" at bounding box center [1508, 355] width 101 height 27
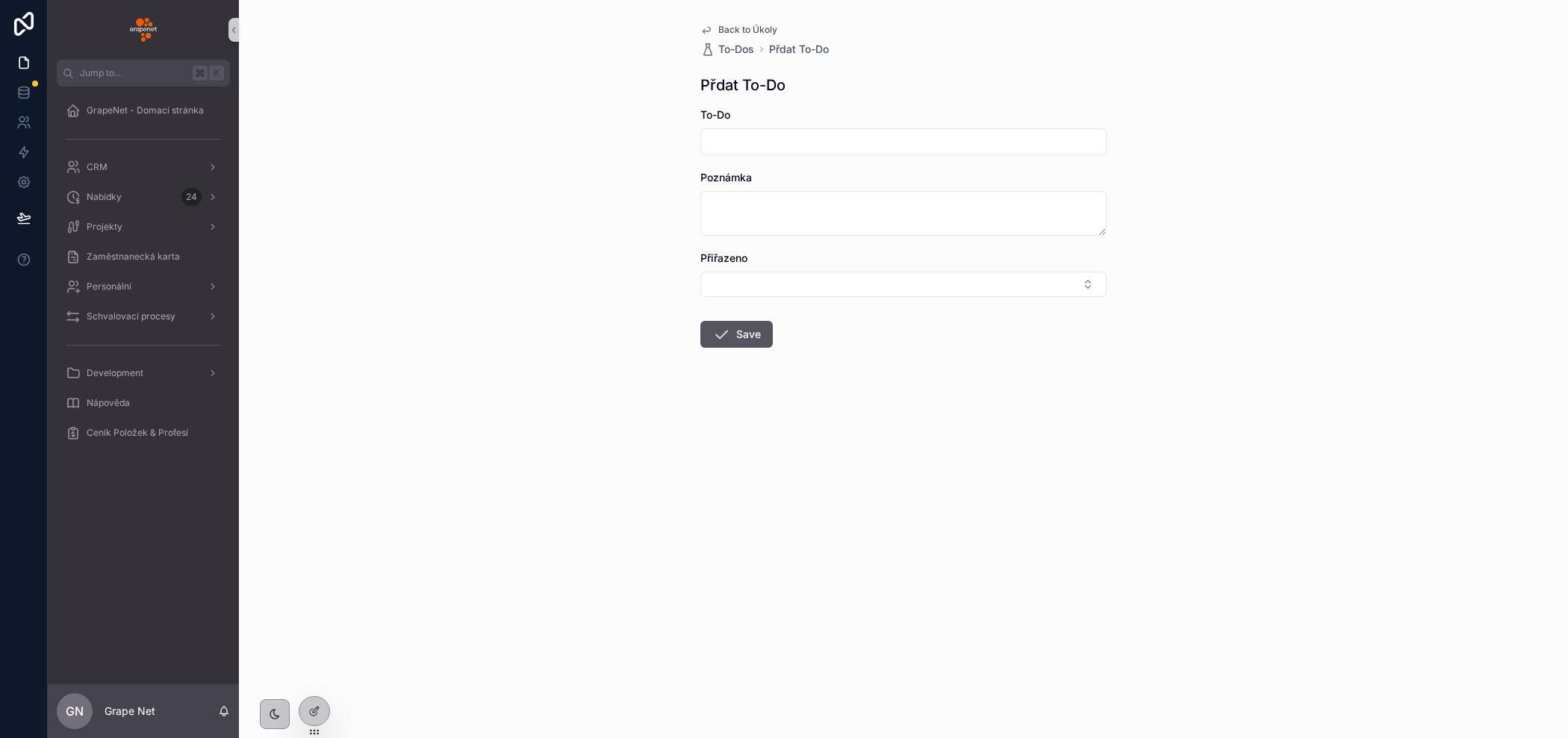
click at [849, 140] on input "scrollable content" at bounding box center [904, 142] width 405 height 21
type input "*"
click at [843, 130] on div "scrollable content" at bounding box center [904, 142] width 406 height 27
click at [842, 137] on input "scrollable content" at bounding box center [904, 142] width 405 height 21
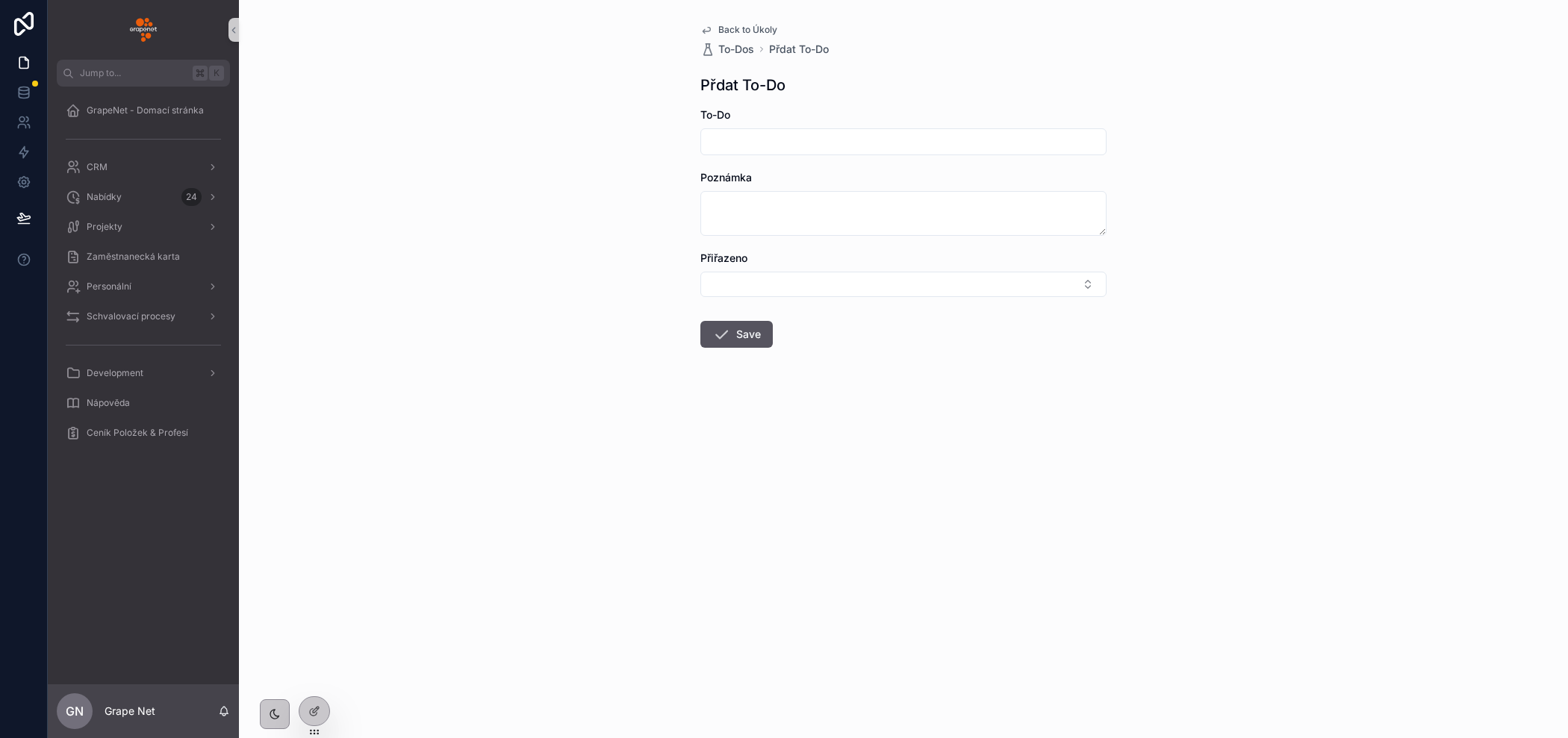
type input "**********"
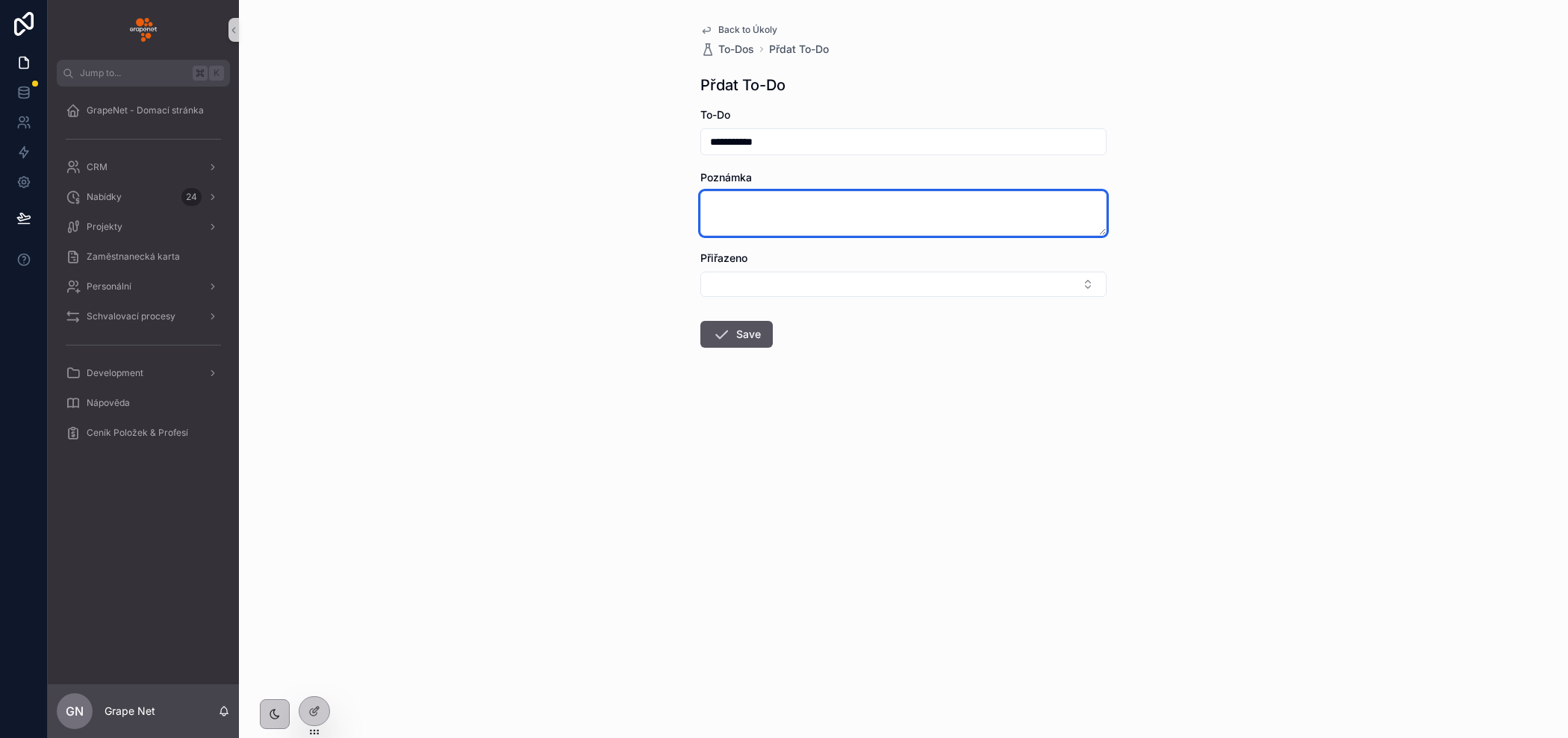
click at [758, 210] on textarea "scrollable content" at bounding box center [904, 213] width 406 height 45
type textarea "********"
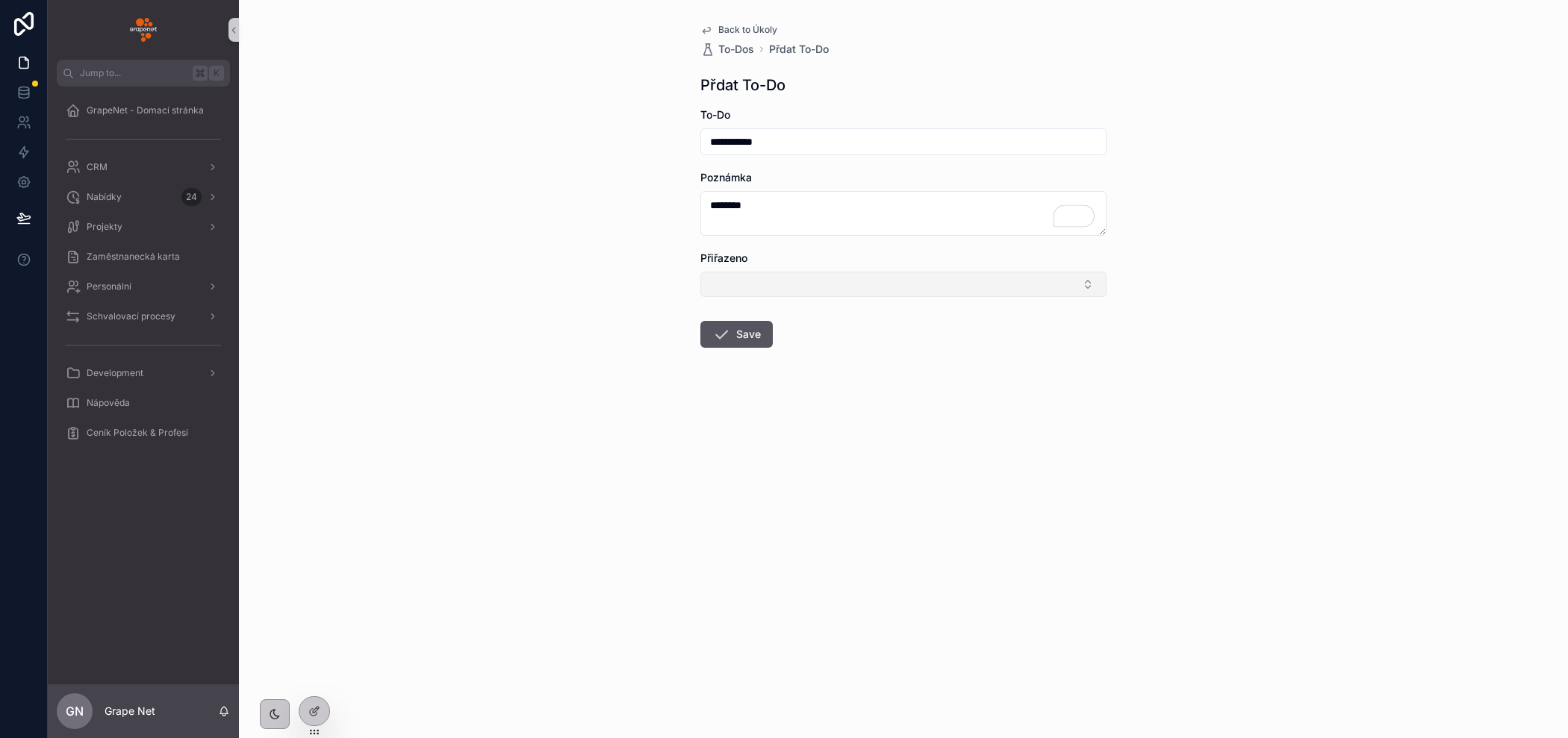
click at [823, 281] on button "Select Button" at bounding box center [904, 284] width 406 height 26
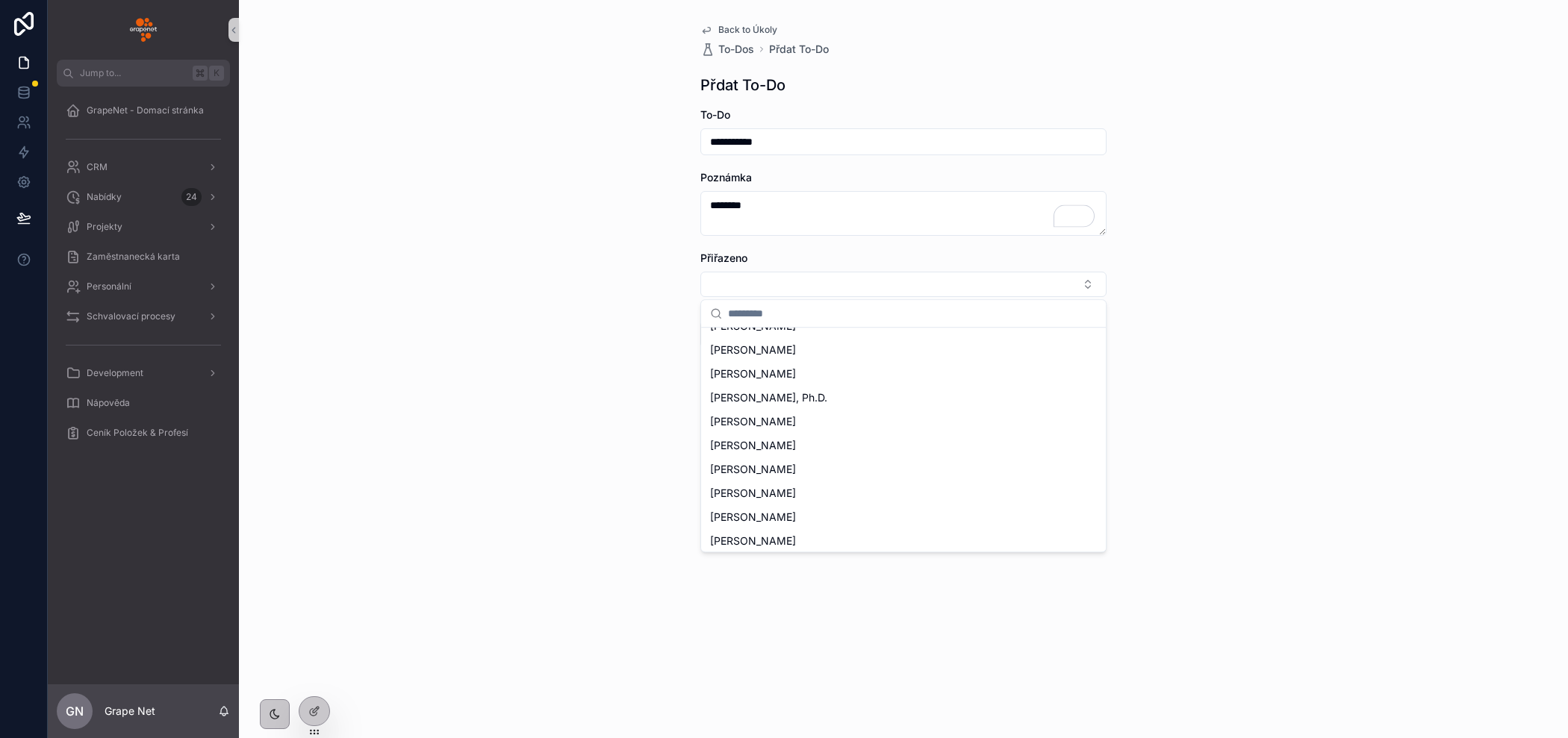
scroll to position [441, 0]
click at [494, 343] on div "**********" at bounding box center [903, 369] width 1329 height 738
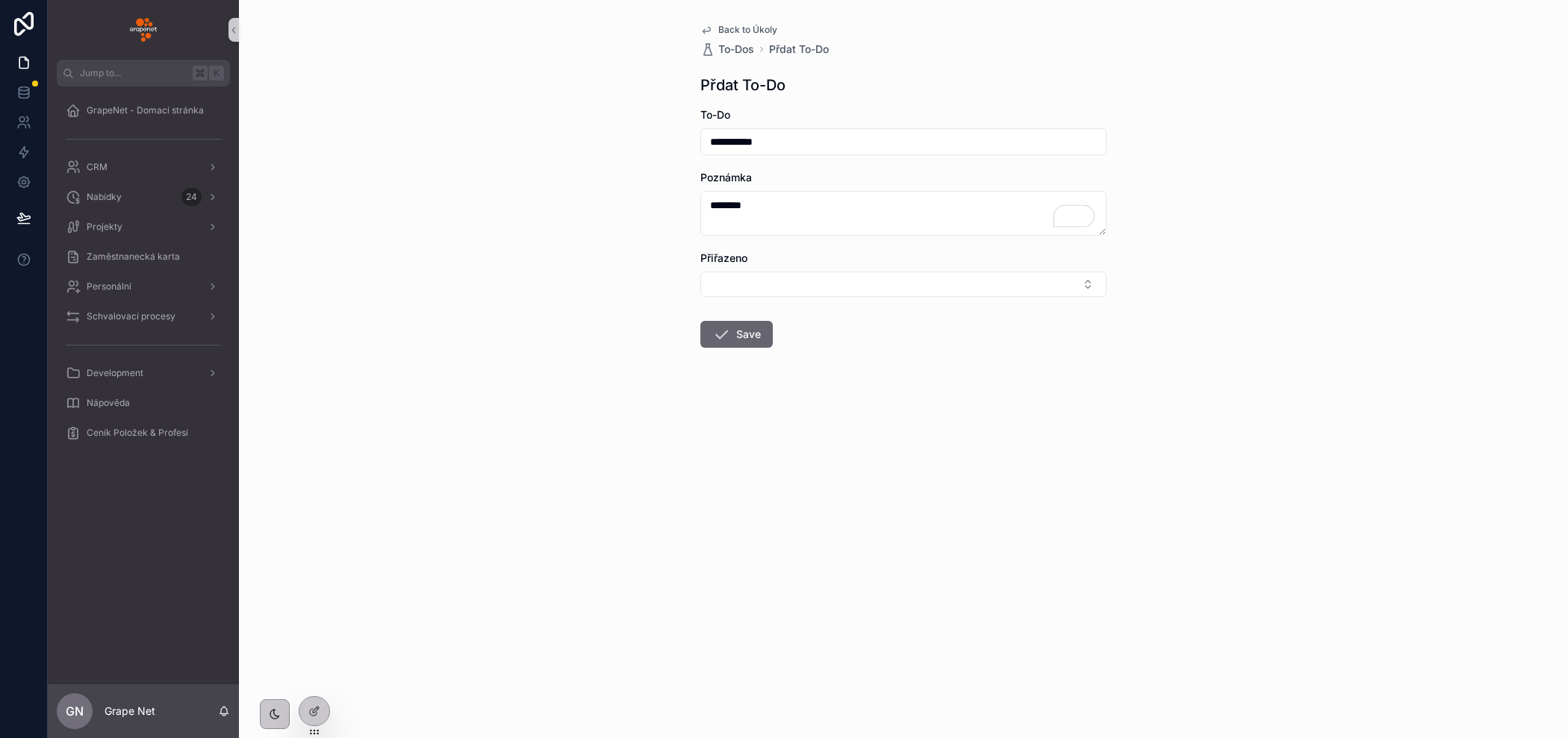
click at [727, 332] on icon "scrollable content" at bounding box center [721, 334] width 18 height 18
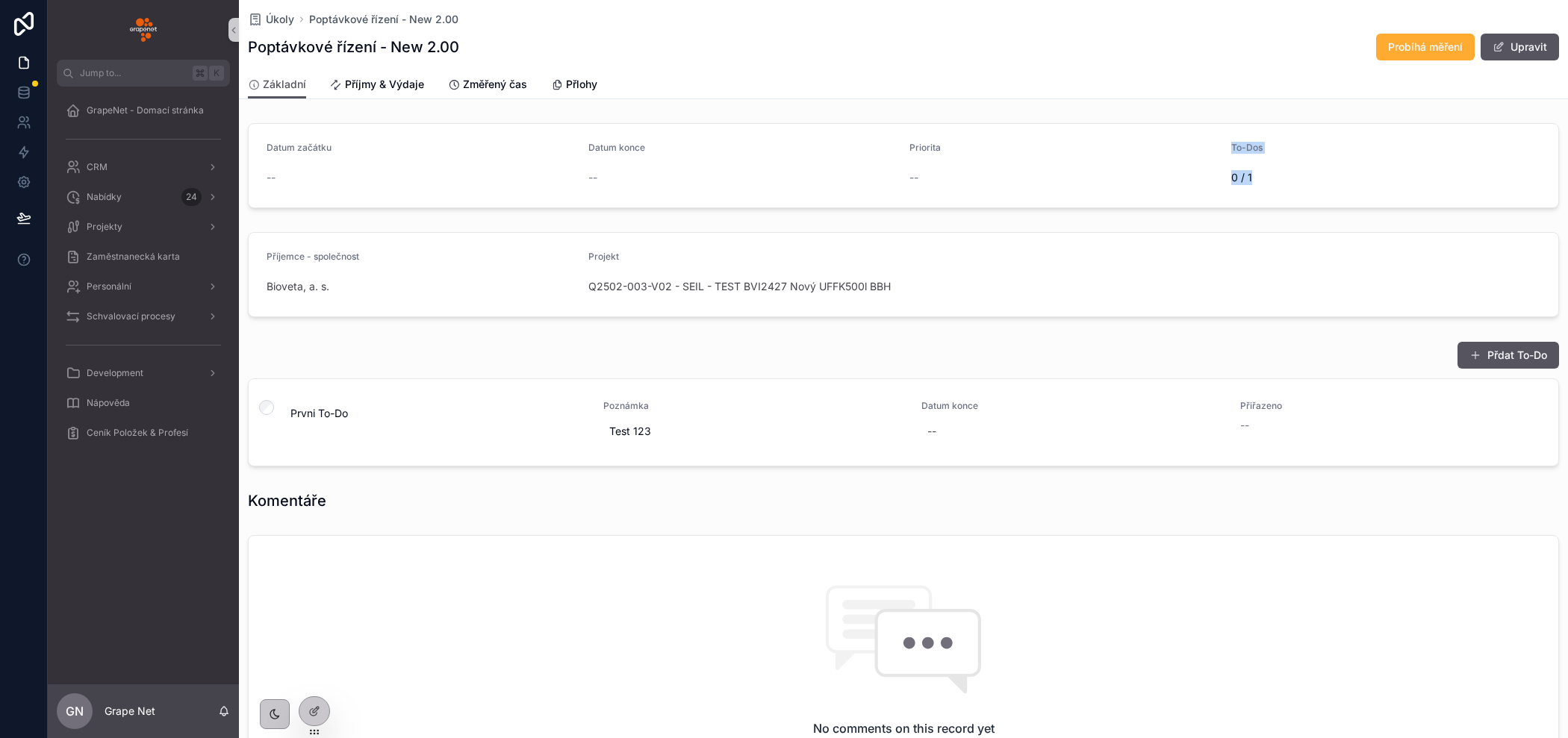
drag, startPoint x: 1262, startPoint y: 177, endPoint x: 1227, endPoint y: 141, distance: 50.2
click at [1227, 141] on form "Datum začátku -- Datum konce -- Priorita -- To-Dos 0 / 1" at bounding box center [903, 165] width 1310 height 84
click at [1514, 358] on button "Přdat To-Do" at bounding box center [1508, 355] width 101 height 27
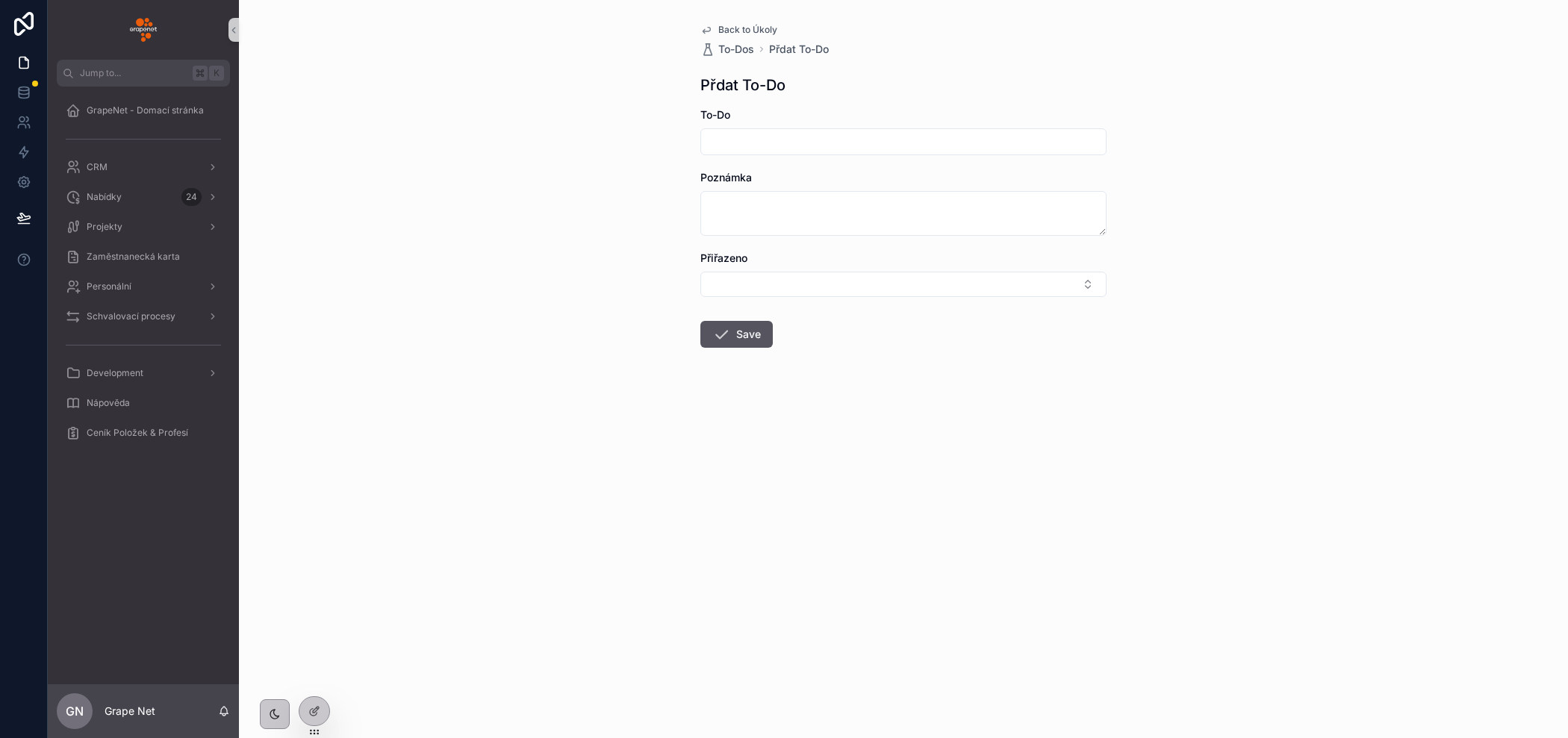
click at [837, 137] on input "scrollable content" at bounding box center [904, 142] width 405 height 21
type input "**********"
click at [746, 331] on button "Save" at bounding box center [737, 334] width 72 height 27
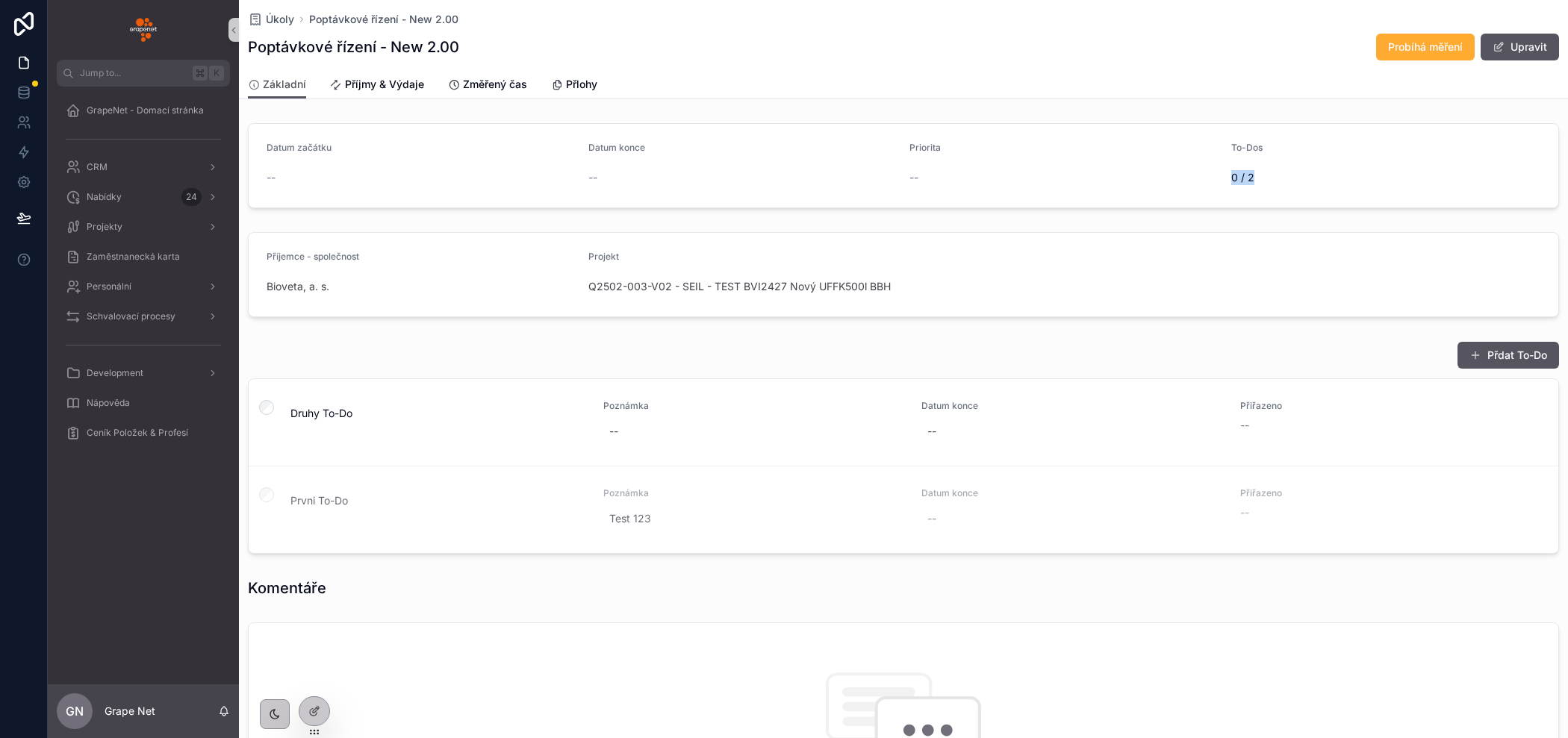
drag, startPoint x: 1258, startPoint y: 180, endPoint x: 1232, endPoint y: 180, distance: 26.0
click at [1232, 180] on span "0 / 2" at bounding box center [1386, 177] width 310 height 15
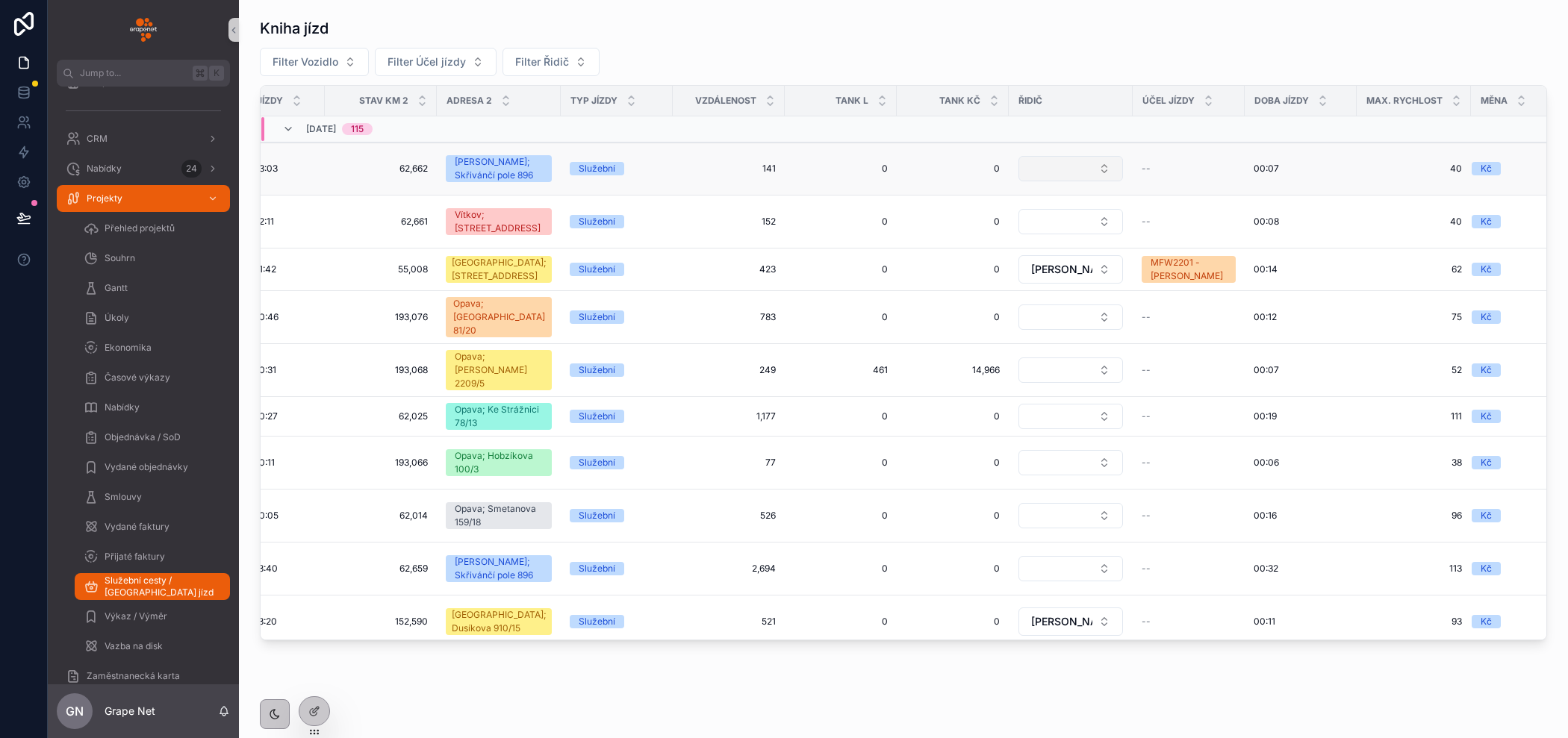
click at [1066, 171] on button "Select Button" at bounding box center [1070, 169] width 104 height 26
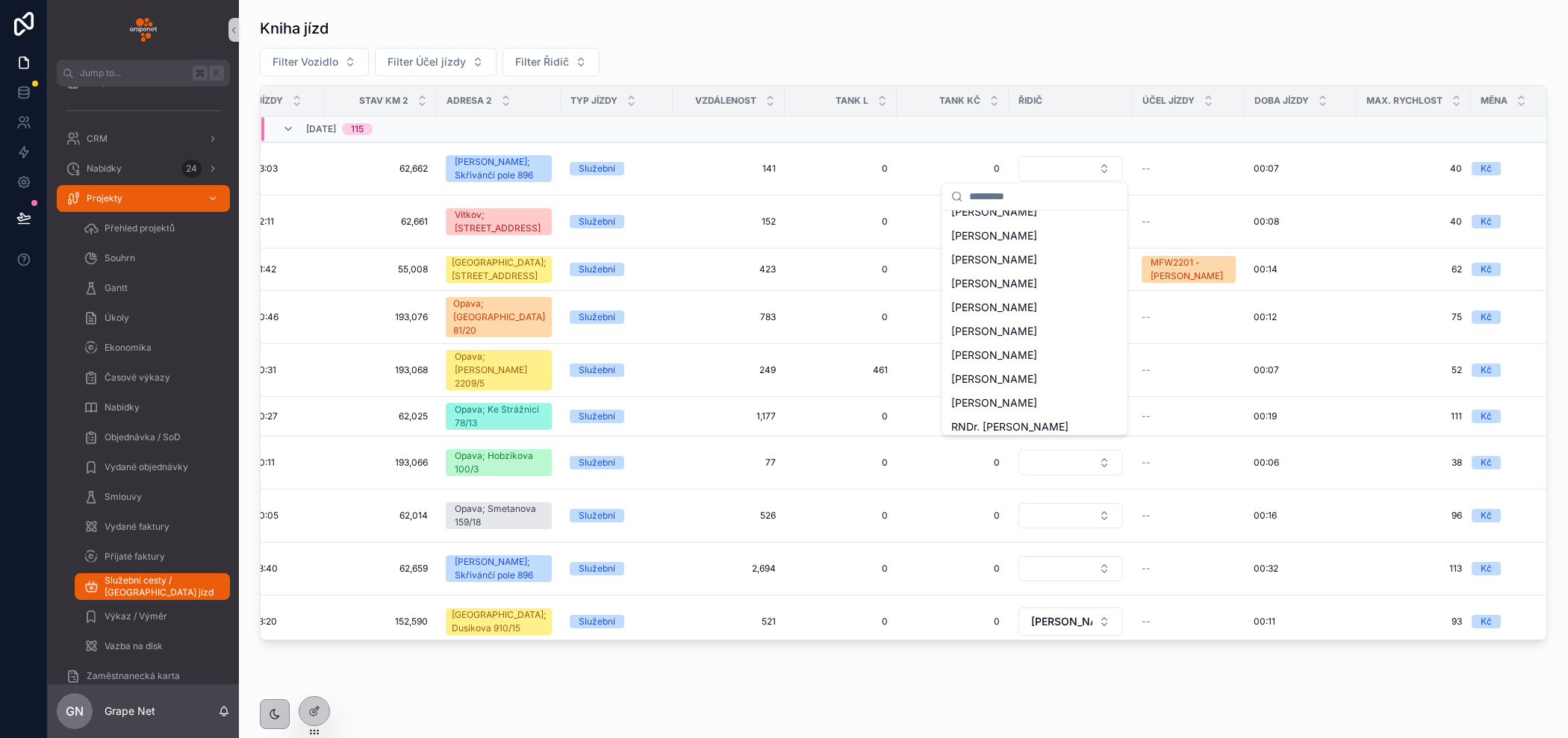
scroll to position [372, 0]
click at [1043, 63] on div "Filter Vozidlo Filter Účel jízdy Filter Řidič" at bounding box center [903, 62] width 1287 height 29
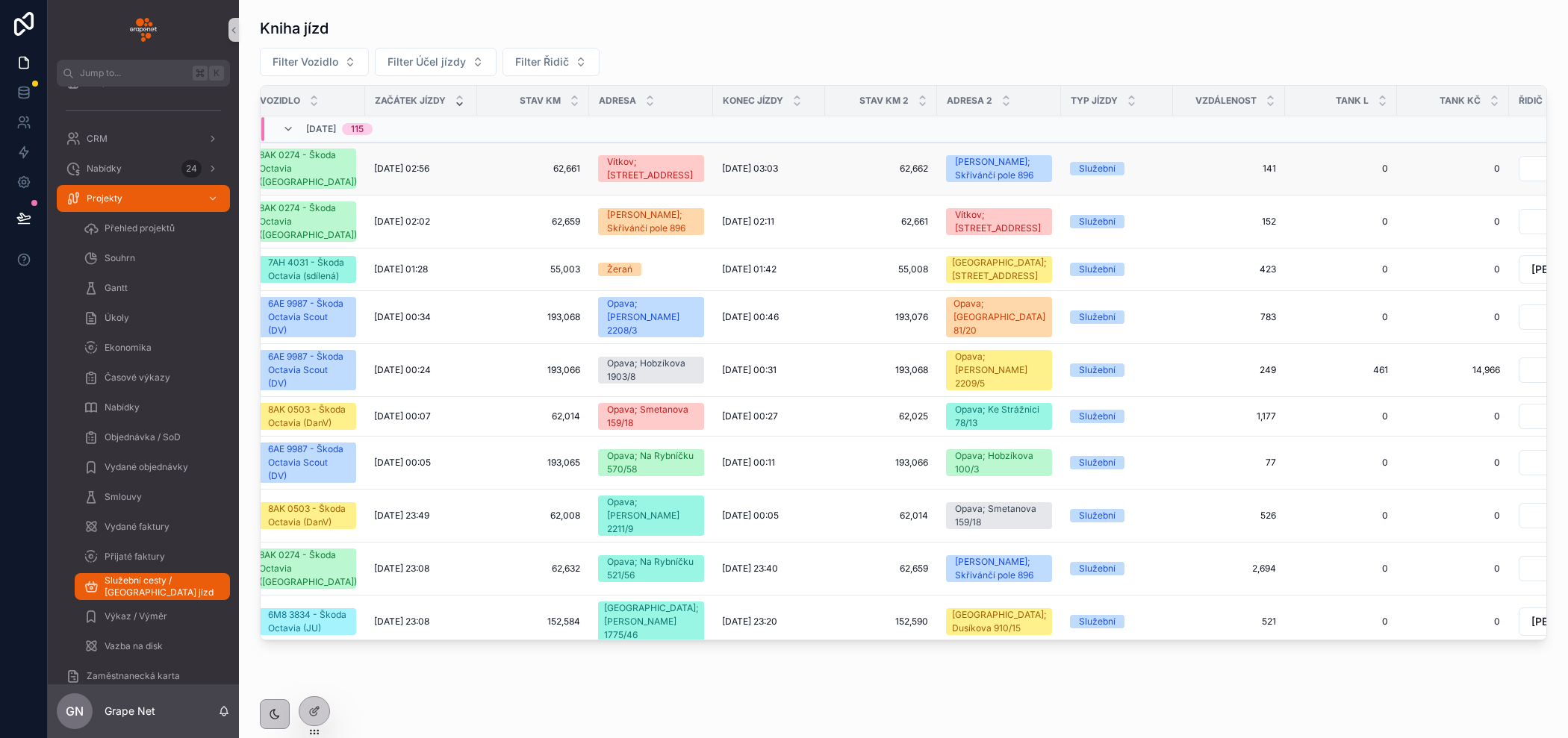
scroll to position [0, 0]
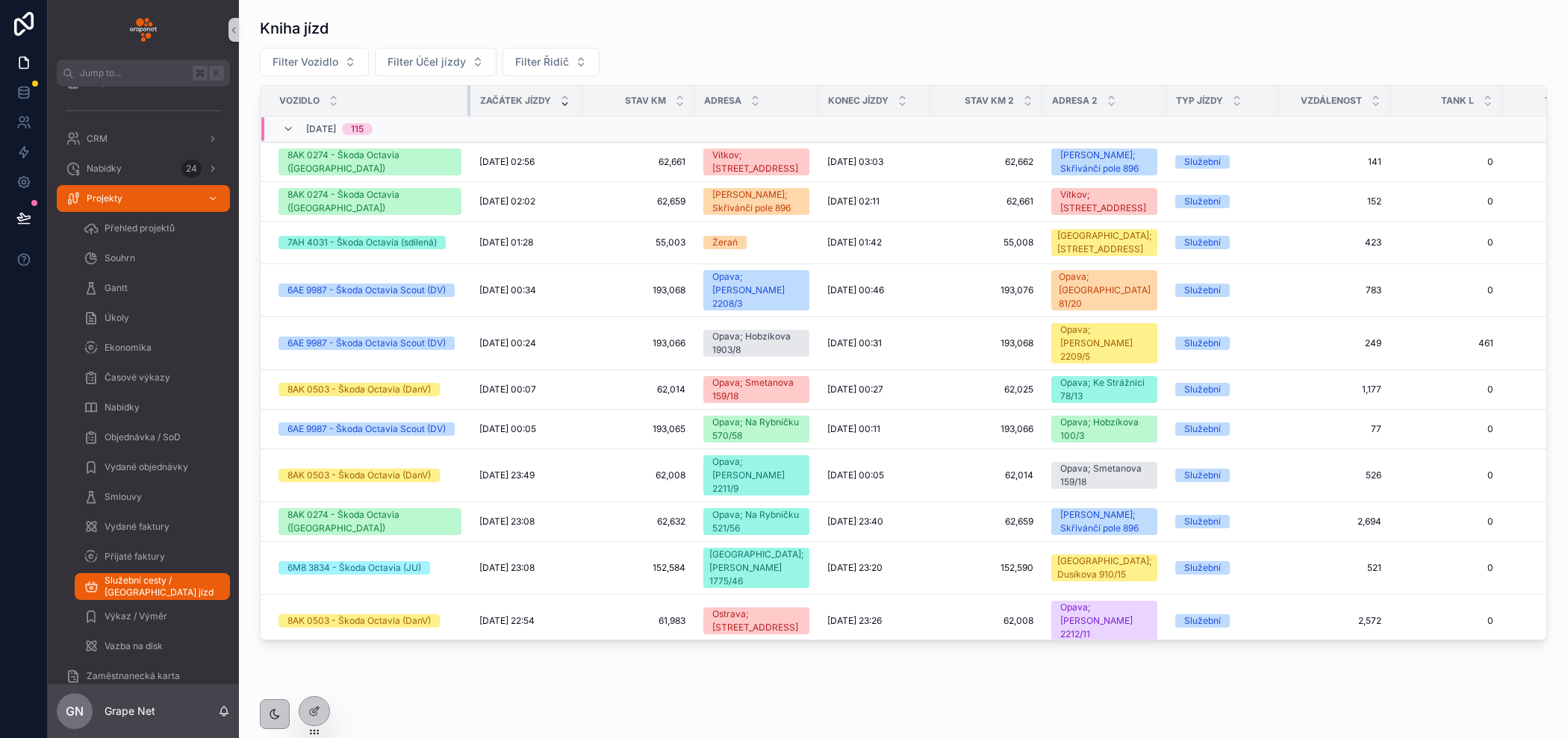
drag, startPoint x: 371, startPoint y: 103, endPoint x: 468, endPoint y: 110, distance: 97.3
click at [468, 110] on div "scrollable content" at bounding box center [470, 101] width 6 height 30
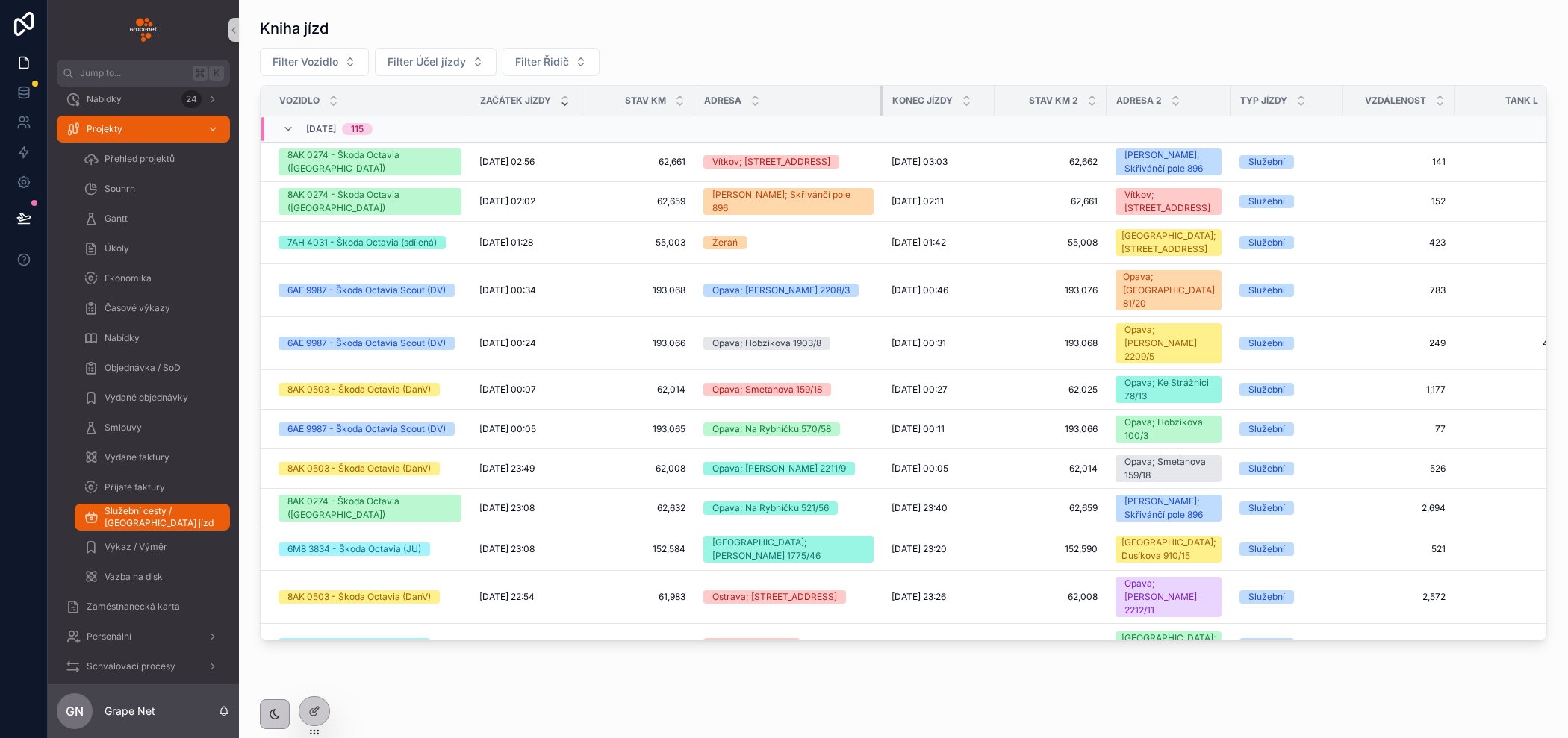
drag, startPoint x: 805, startPoint y: 97, endPoint x: 881, endPoint y: 101, distance: 76.1
click at [881, 101] on div "scrollable content" at bounding box center [883, 101] width 6 height 30
click at [26, 217] on icon at bounding box center [23, 217] width 13 height 8
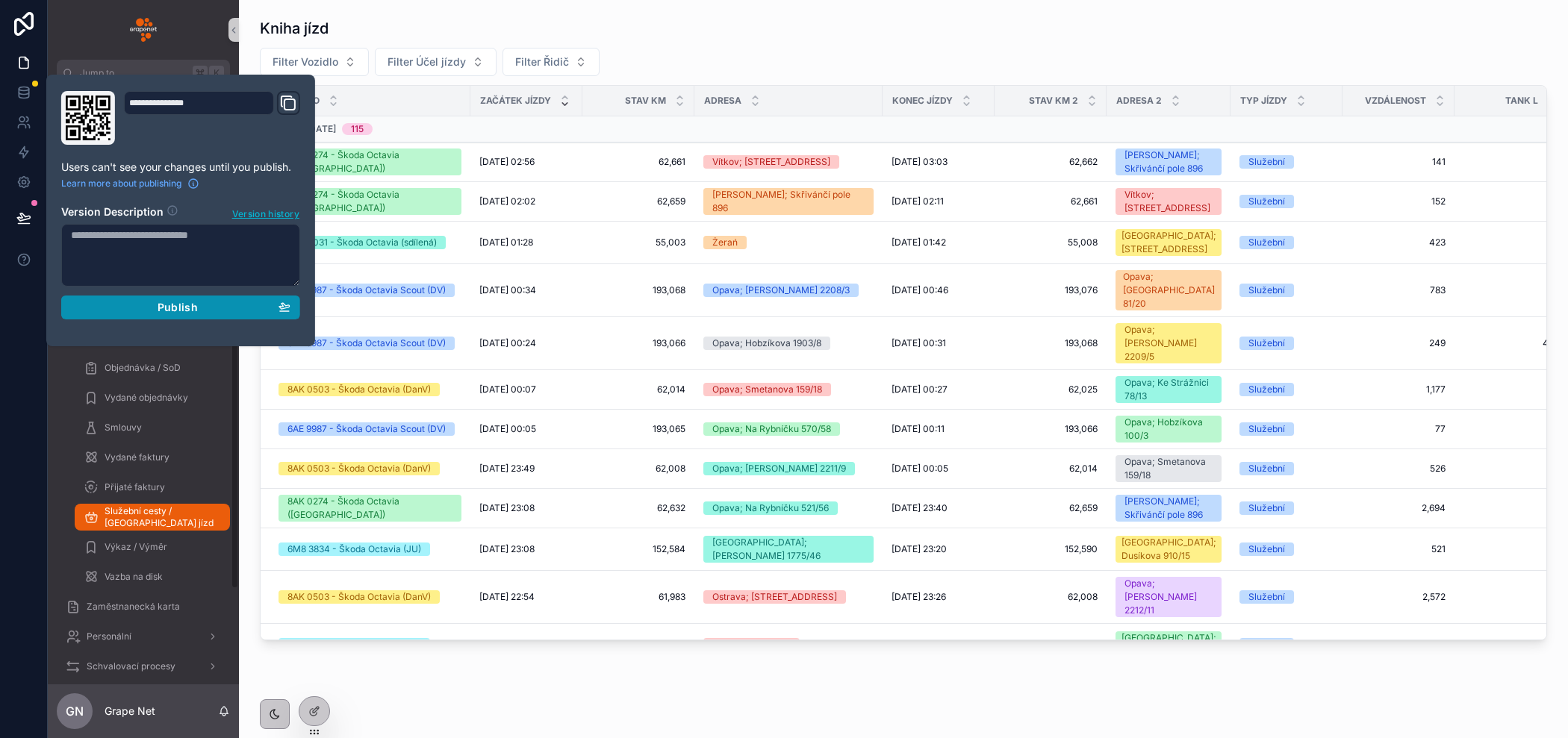
click at [206, 309] on div "Publish" at bounding box center [180, 308] width 220 height 14
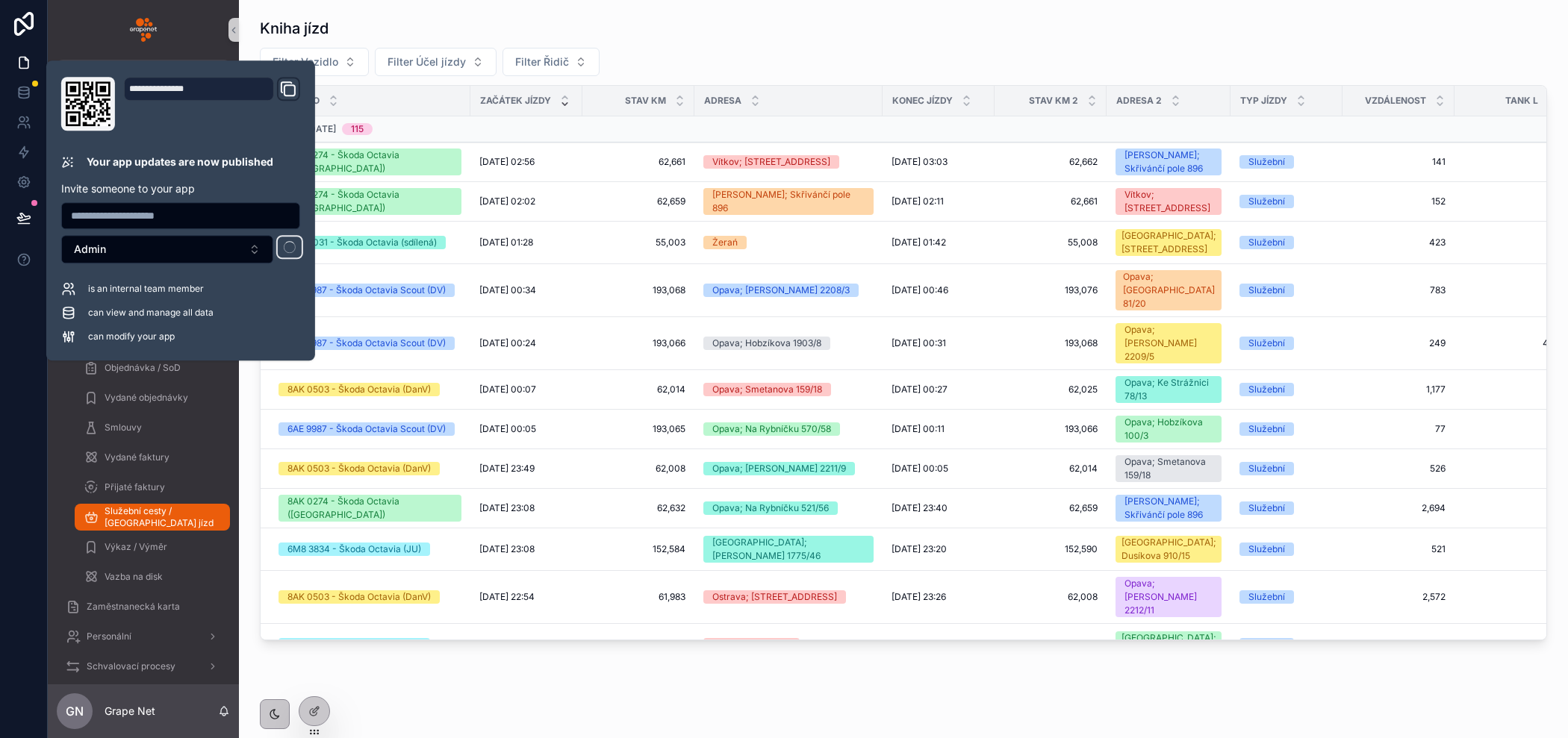
click at [782, 45] on div "Kniha jízd Filter Vozidlo Filter Účel jízdy Filter Řidič Vozidlo Začátek jízdy …" at bounding box center [903, 329] width 1287 height 623
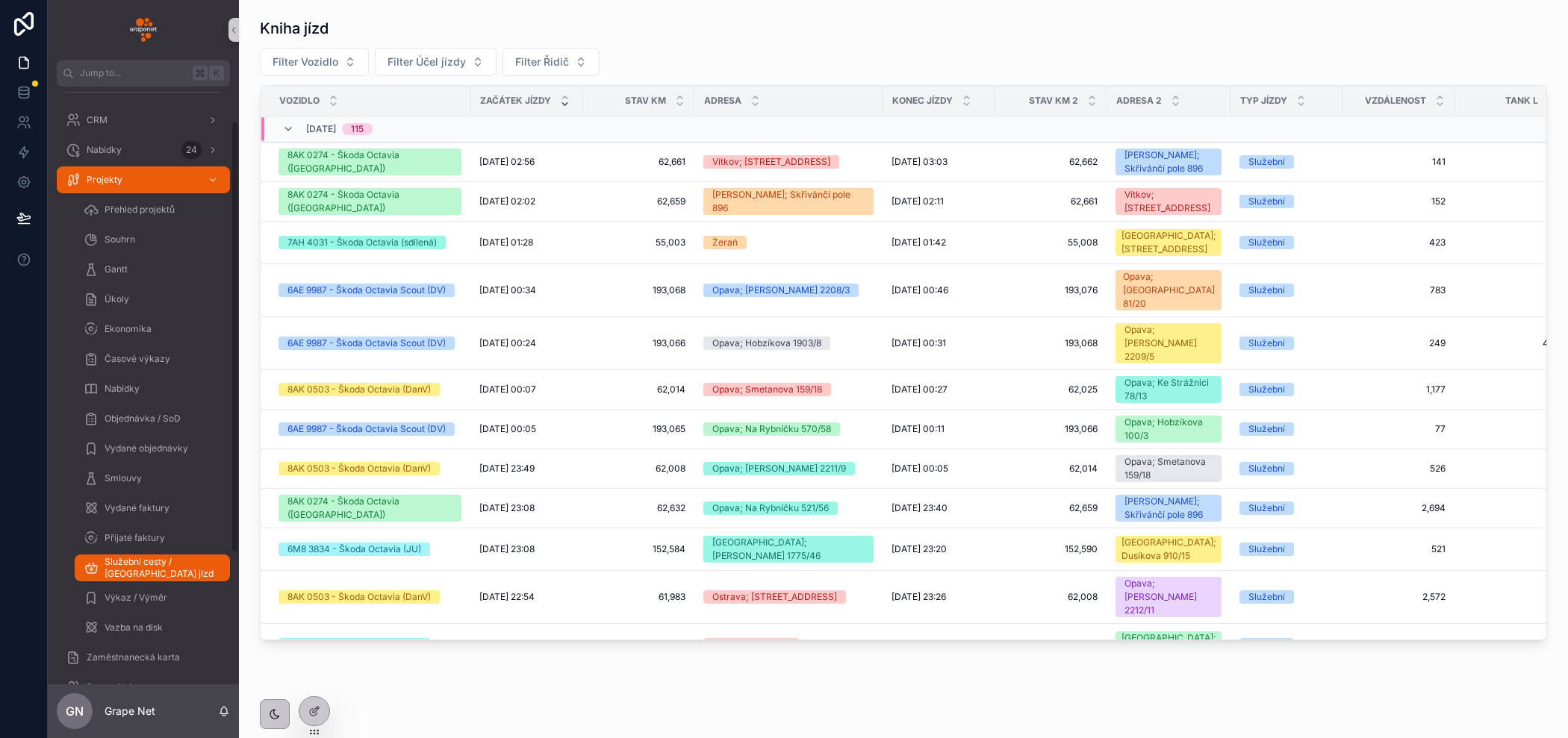
scroll to position [51, 0]
click at [313, 709] on icon at bounding box center [316, 710] width 6 height 6
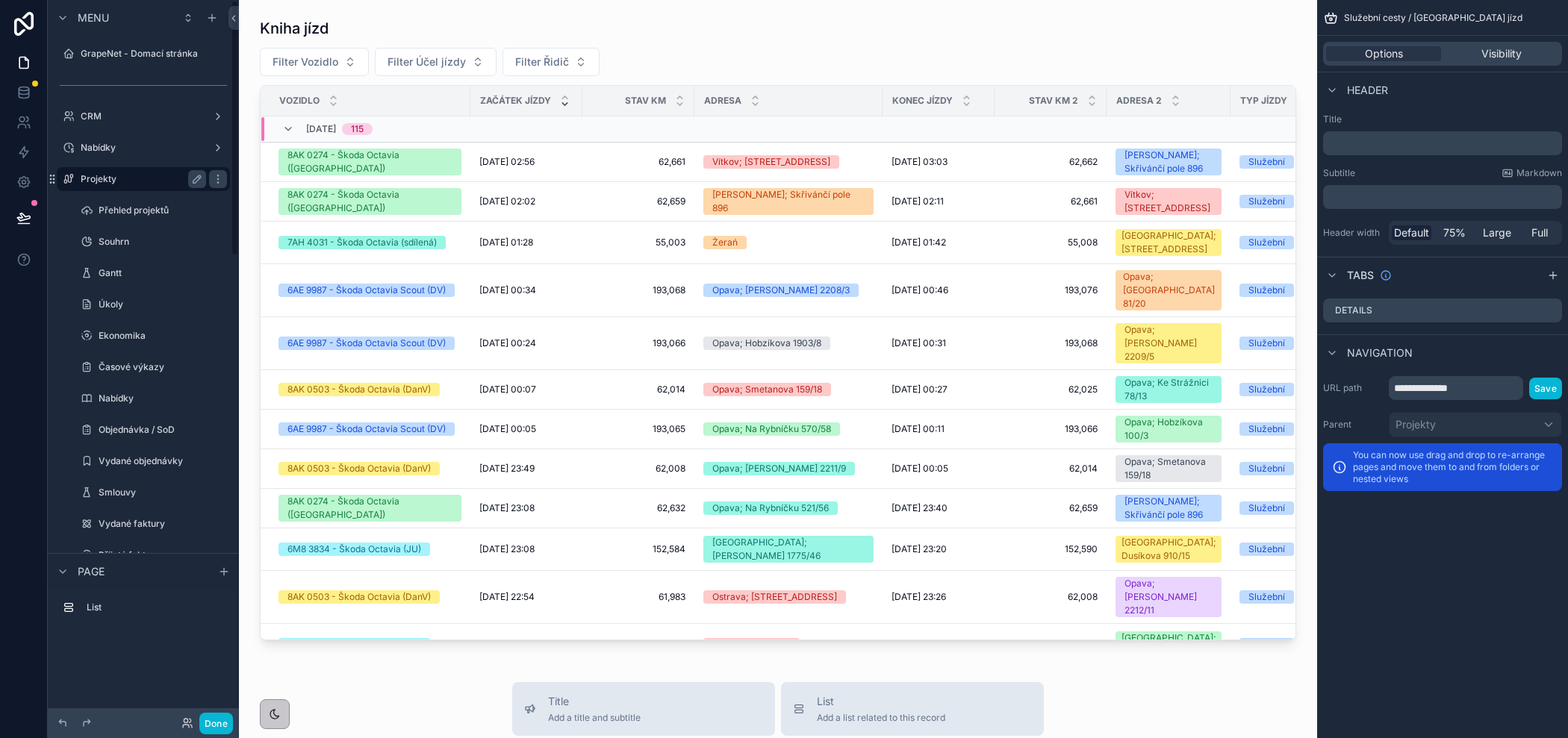
click at [133, 175] on label "Projekty" at bounding box center [140, 179] width 119 height 12
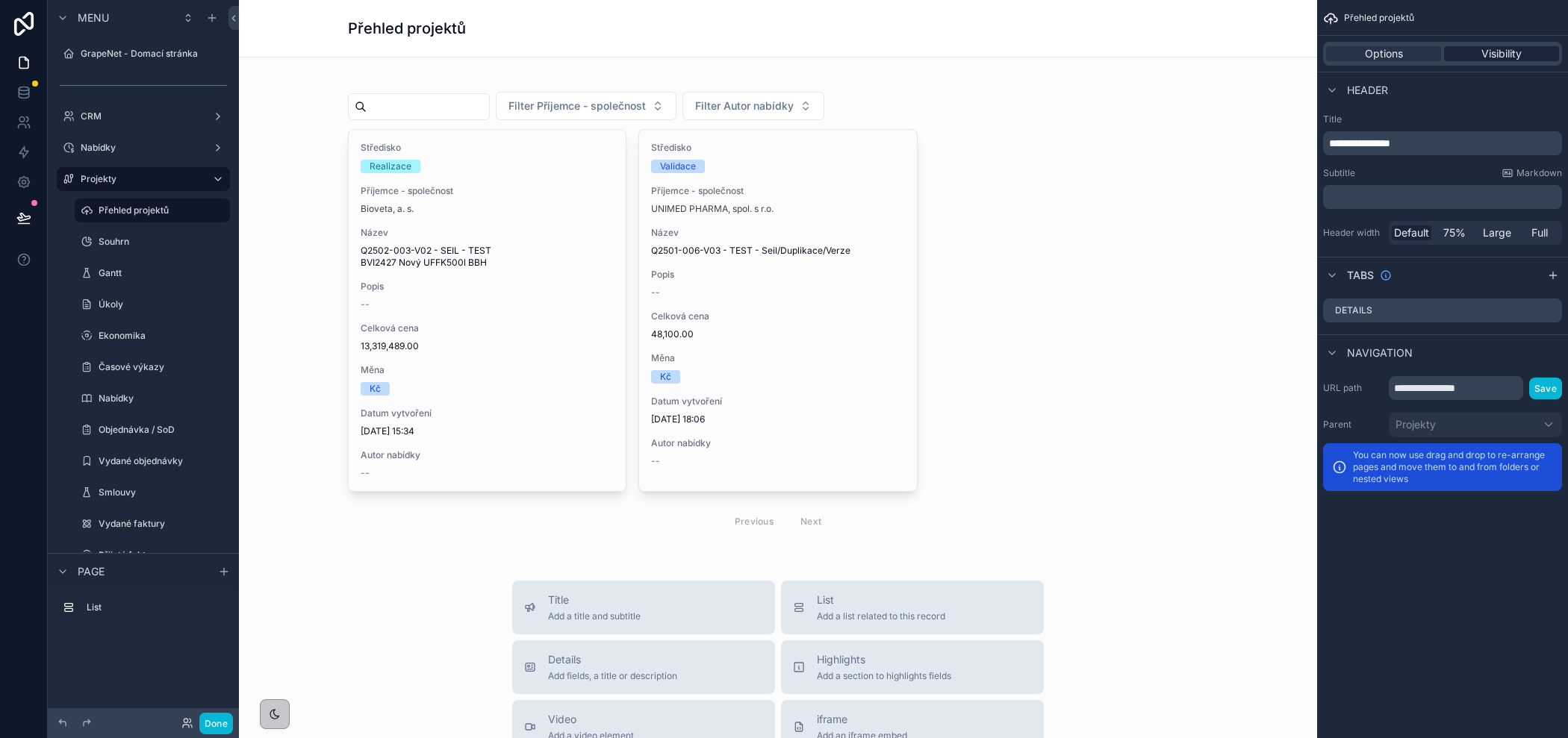
click at [1486, 60] on span "Visibility" at bounding box center [1501, 54] width 40 height 15
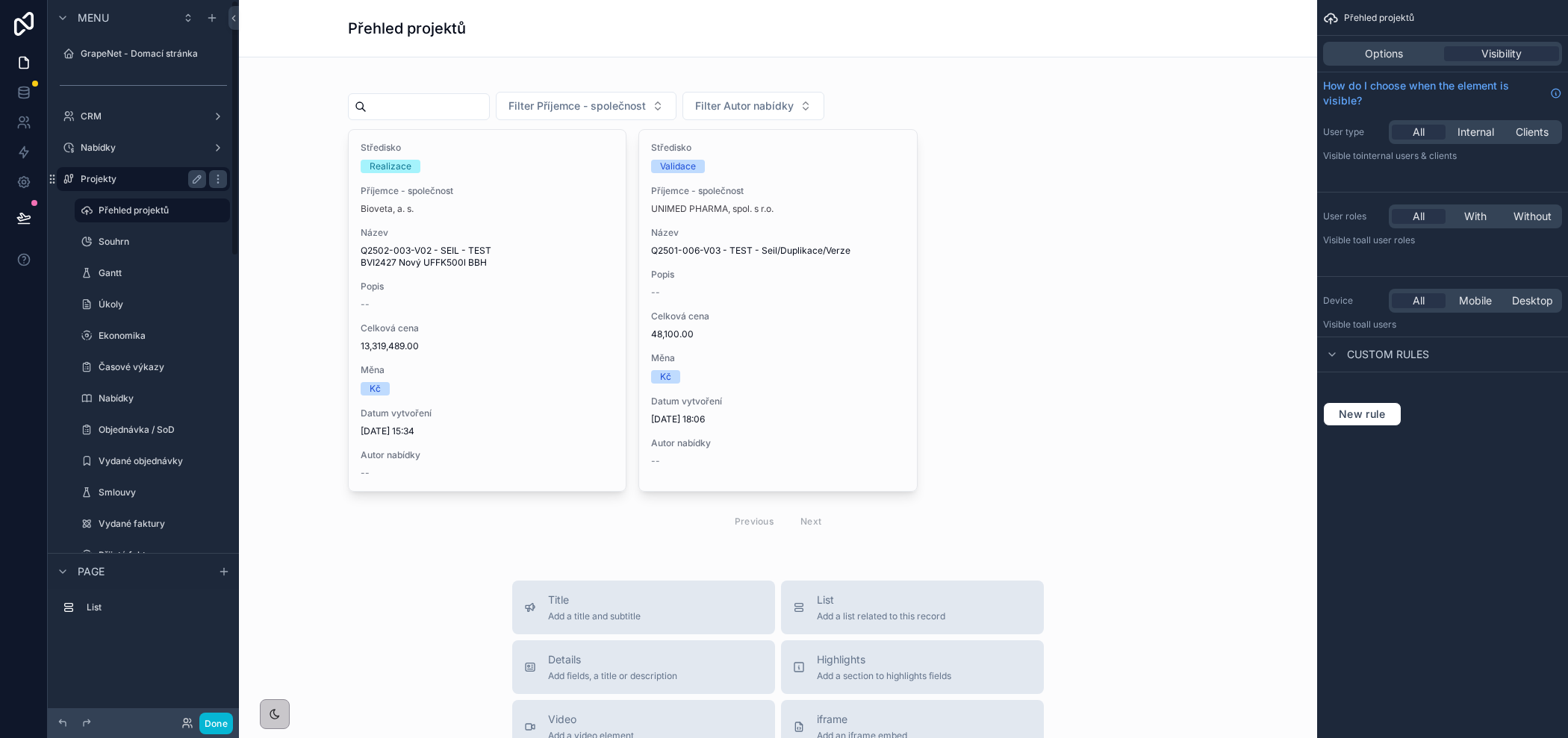
click at [138, 180] on label "Projekty" at bounding box center [140, 179] width 119 height 12
click at [213, 181] on icon "scrollable content" at bounding box center [218, 179] width 12 height 12
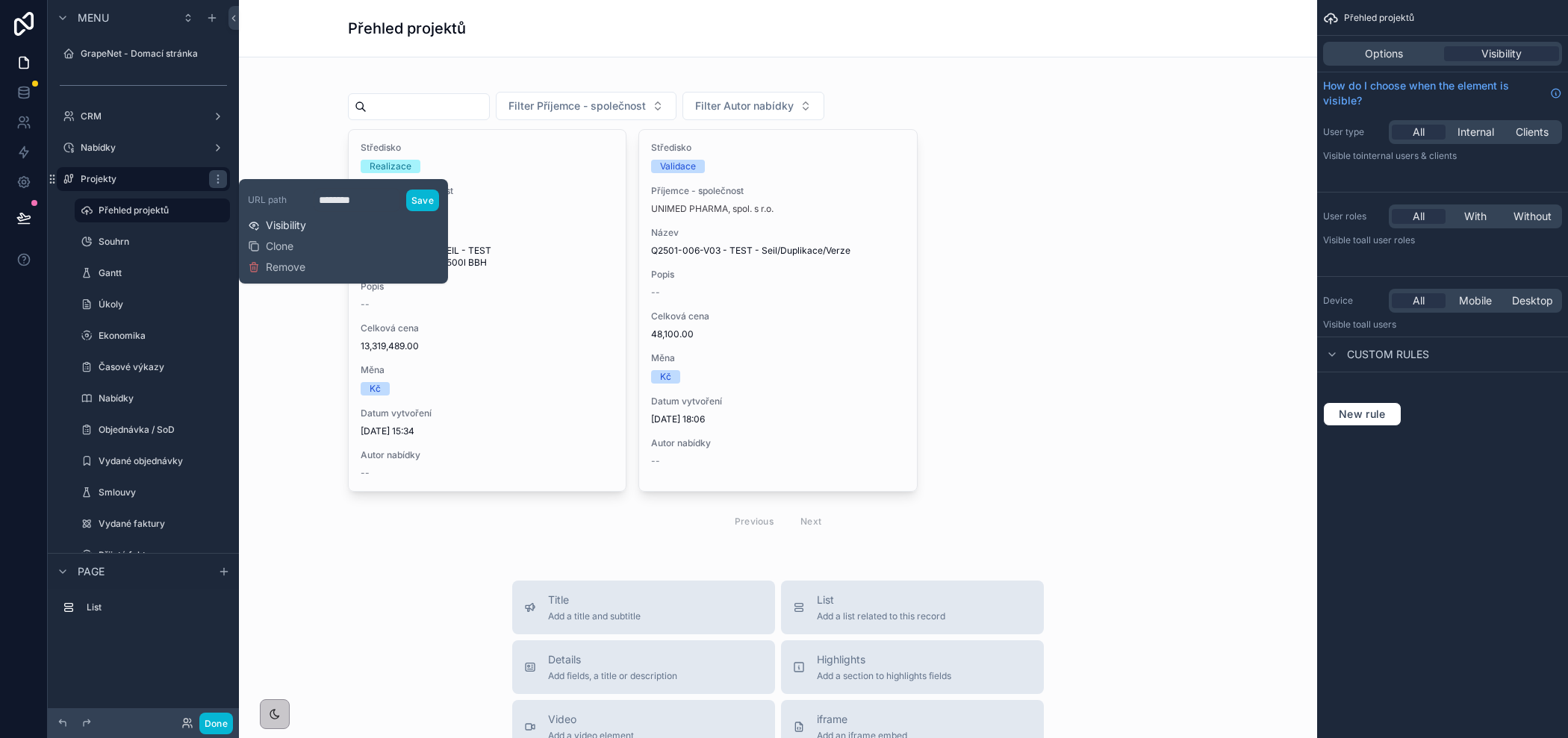
click at [282, 227] on span "Visibility" at bounding box center [285, 226] width 40 height 15
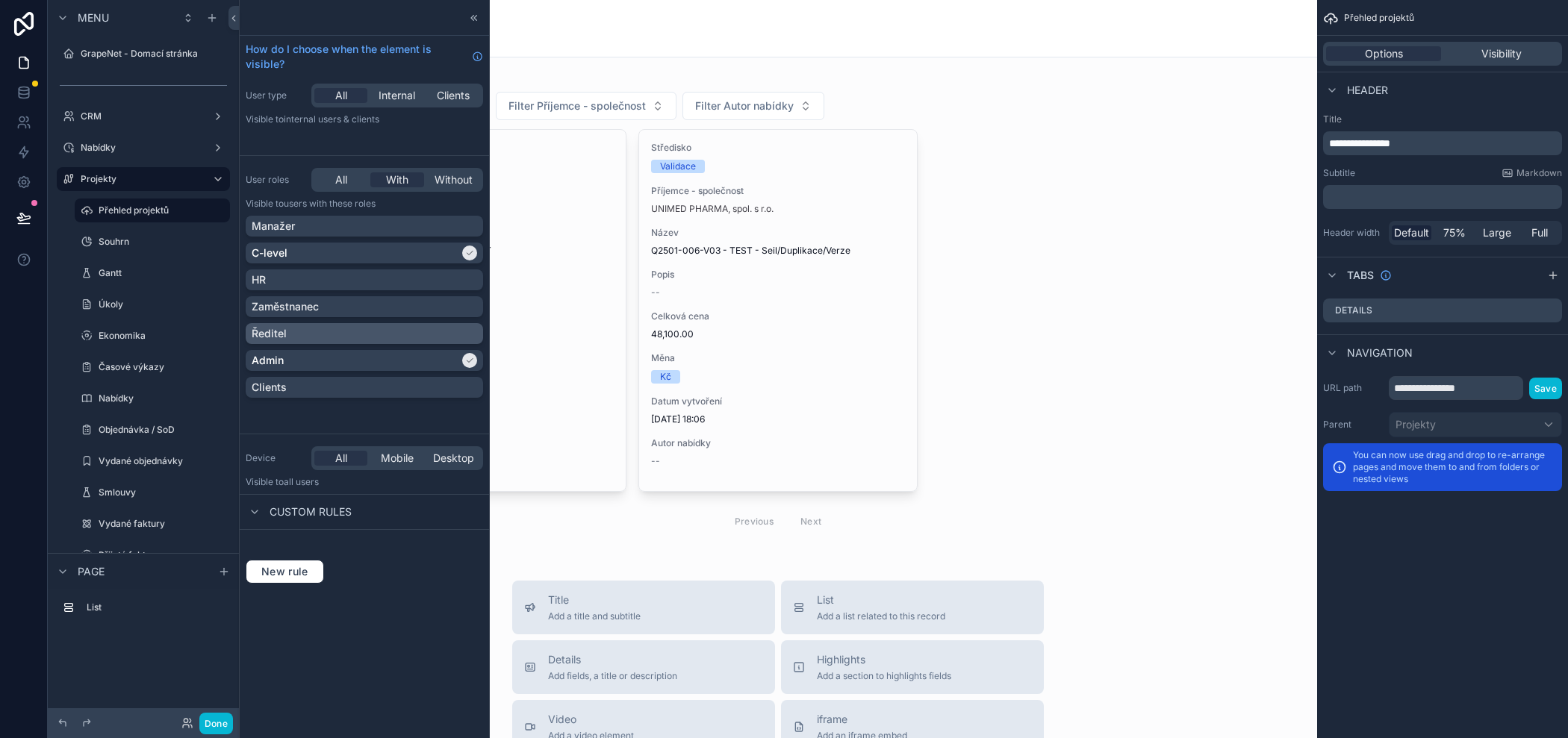
click at [305, 339] on div "Ředitel" at bounding box center [364, 334] width 226 height 15
click at [211, 723] on button "Done" at bounding box center [216, 723] width 34 height 22
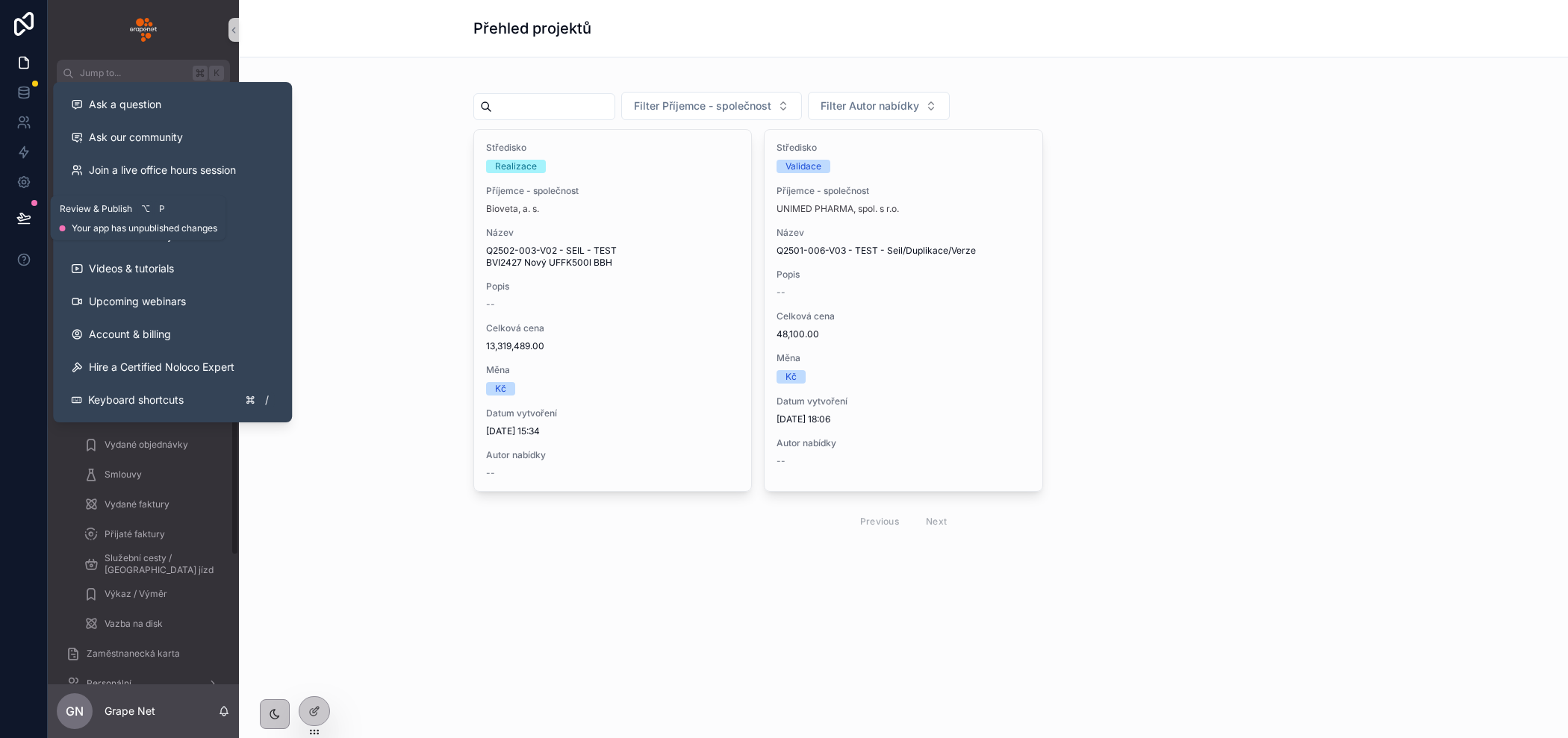
click at [20, 214] on icon at bounding box center [23, 217] width 13 height 8
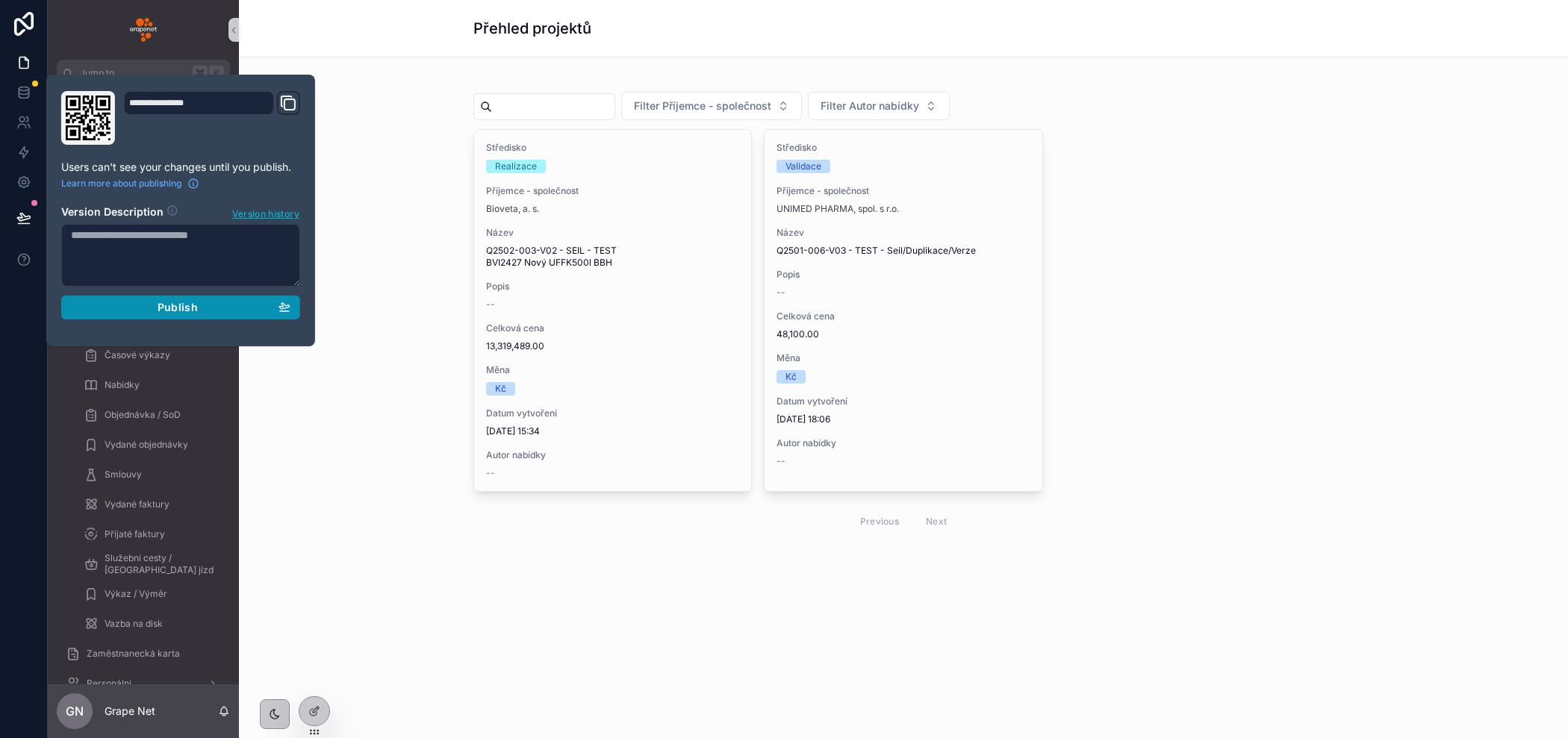
click at [211, 313] on button "Publish" at bounding box center [180, 308] width 239 height 24
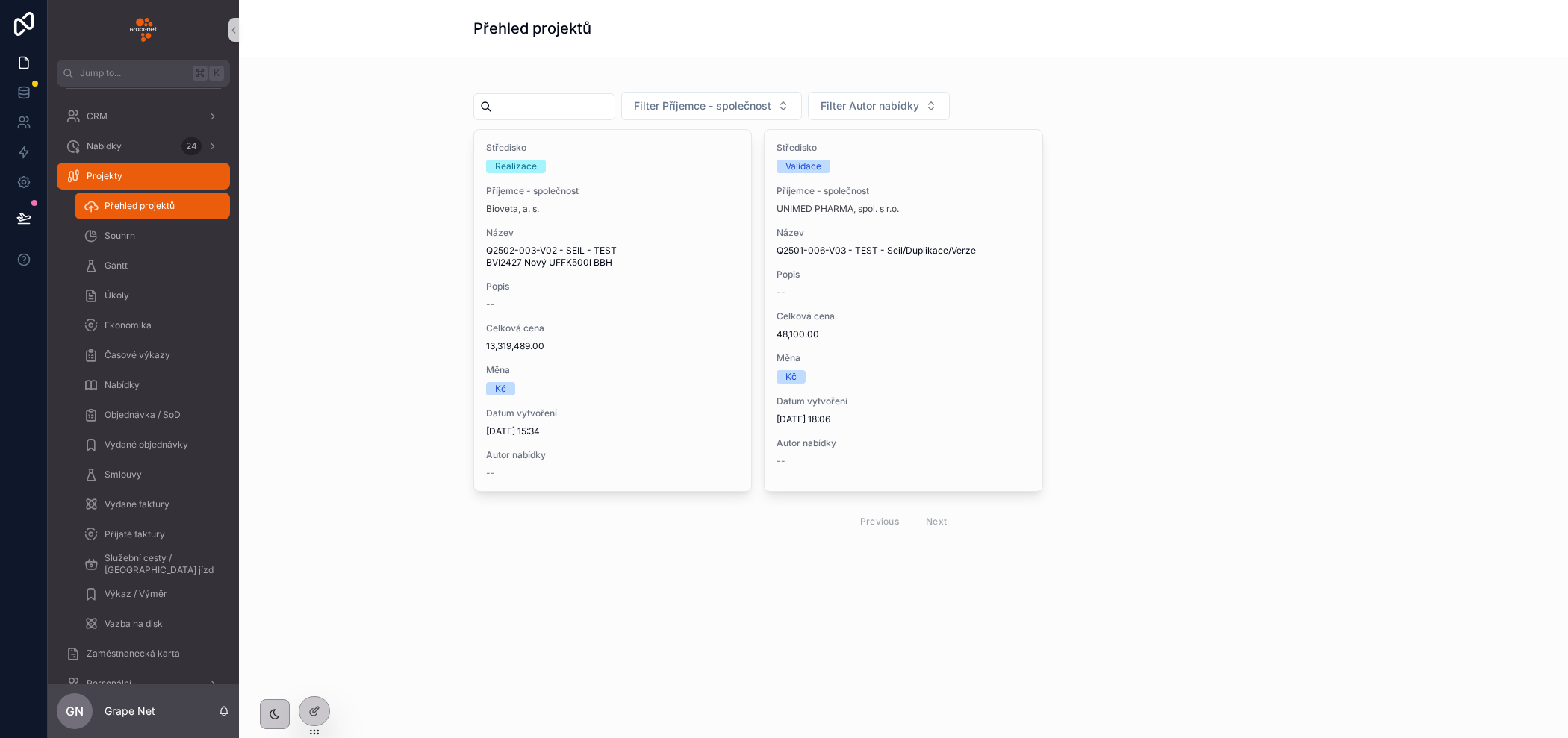
click at [394, 402] on div "Filter Příjemce - společnost Filter Autor nabídky Středisko Realizace Příjemce …" at bounding box center [903, 307] width 1305 height 475
click at [131, 299] on div "Úkoly" at bounding box center [152, 296] width 137 height 24
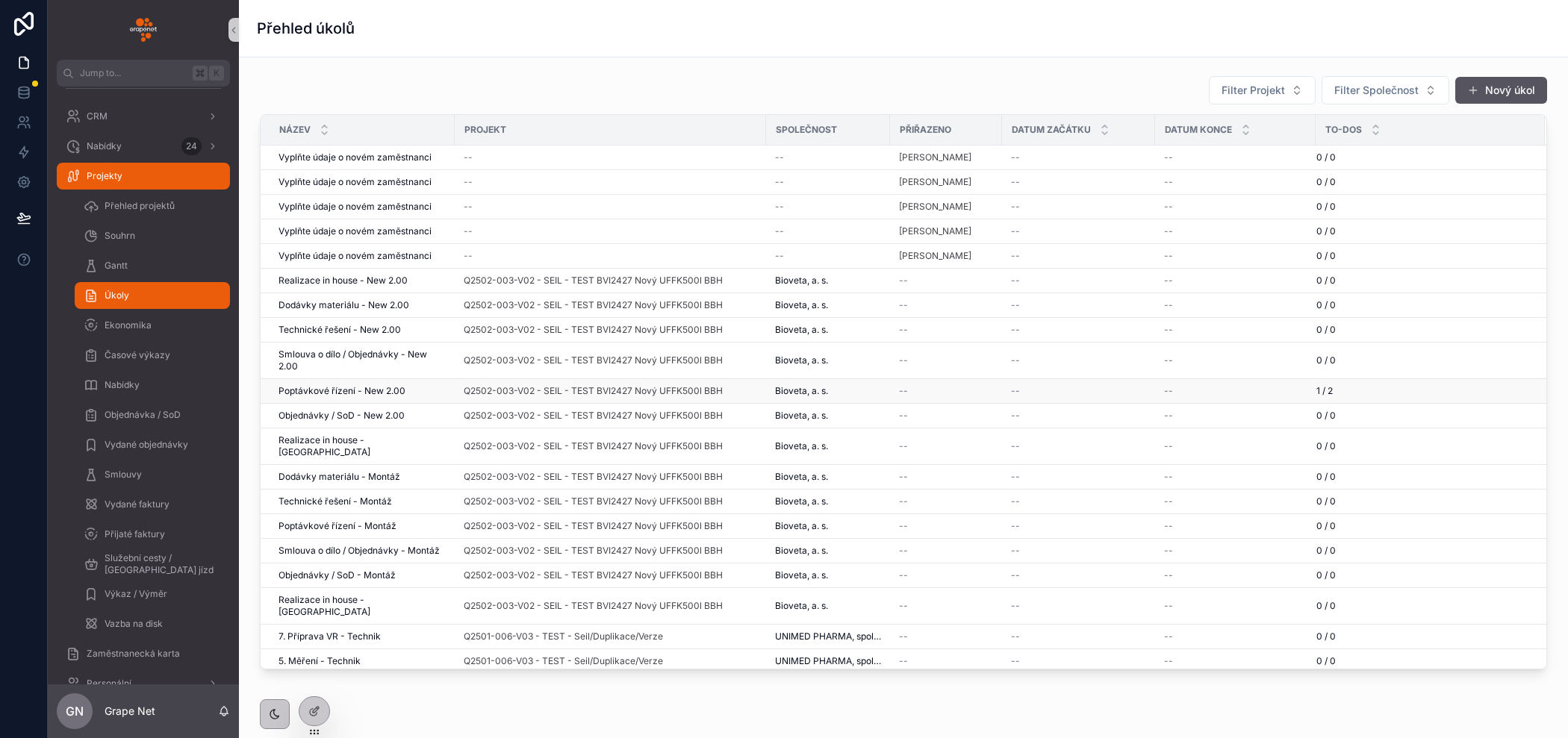
click at [973, 386] on div "--" at bounding box center [946, 391] width 94 height 12
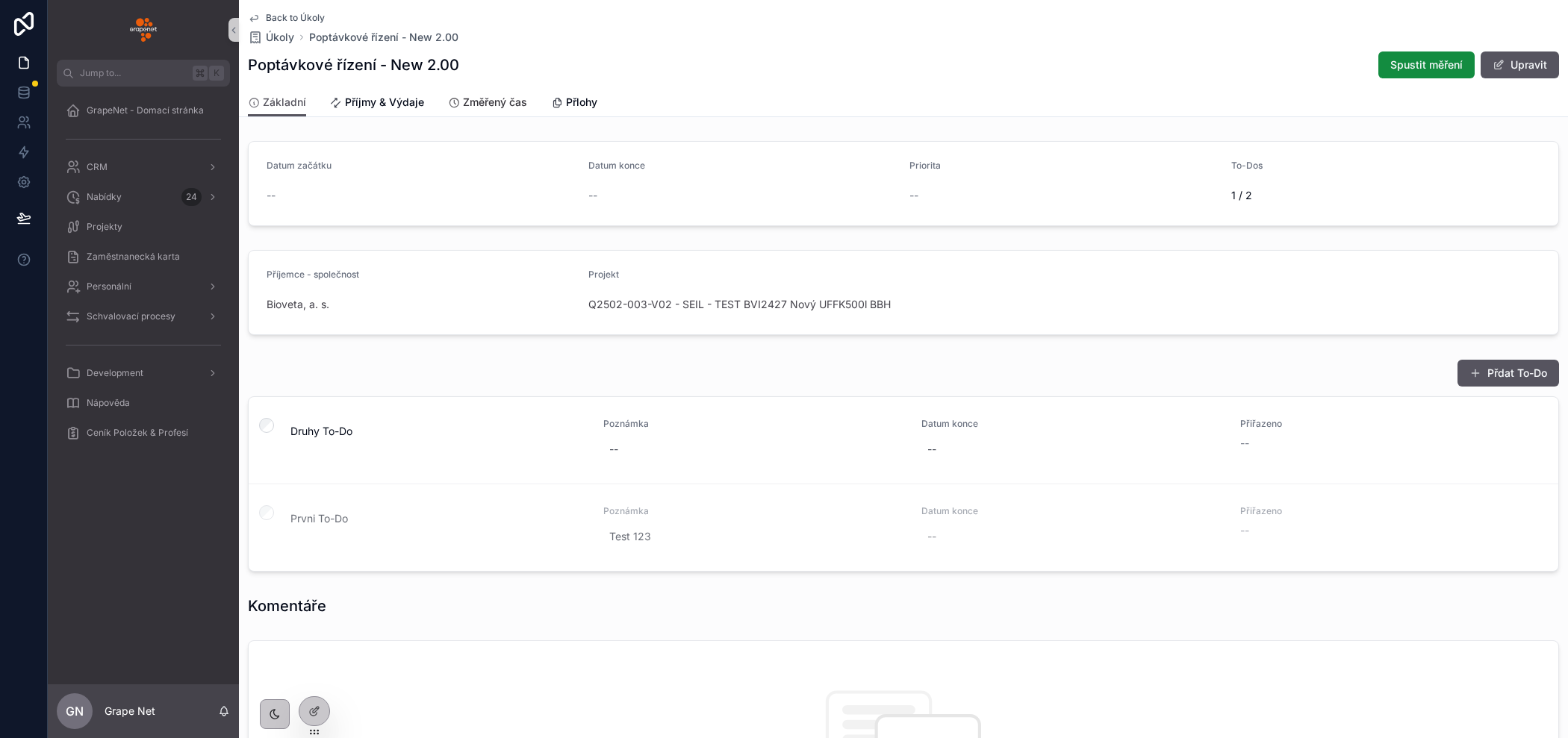
click at [494, 101] on span "Změřený čas" at bounding box center [494, 103] width 64 height 15
